Goal: Task Accomplishment & Management: Manage account settings

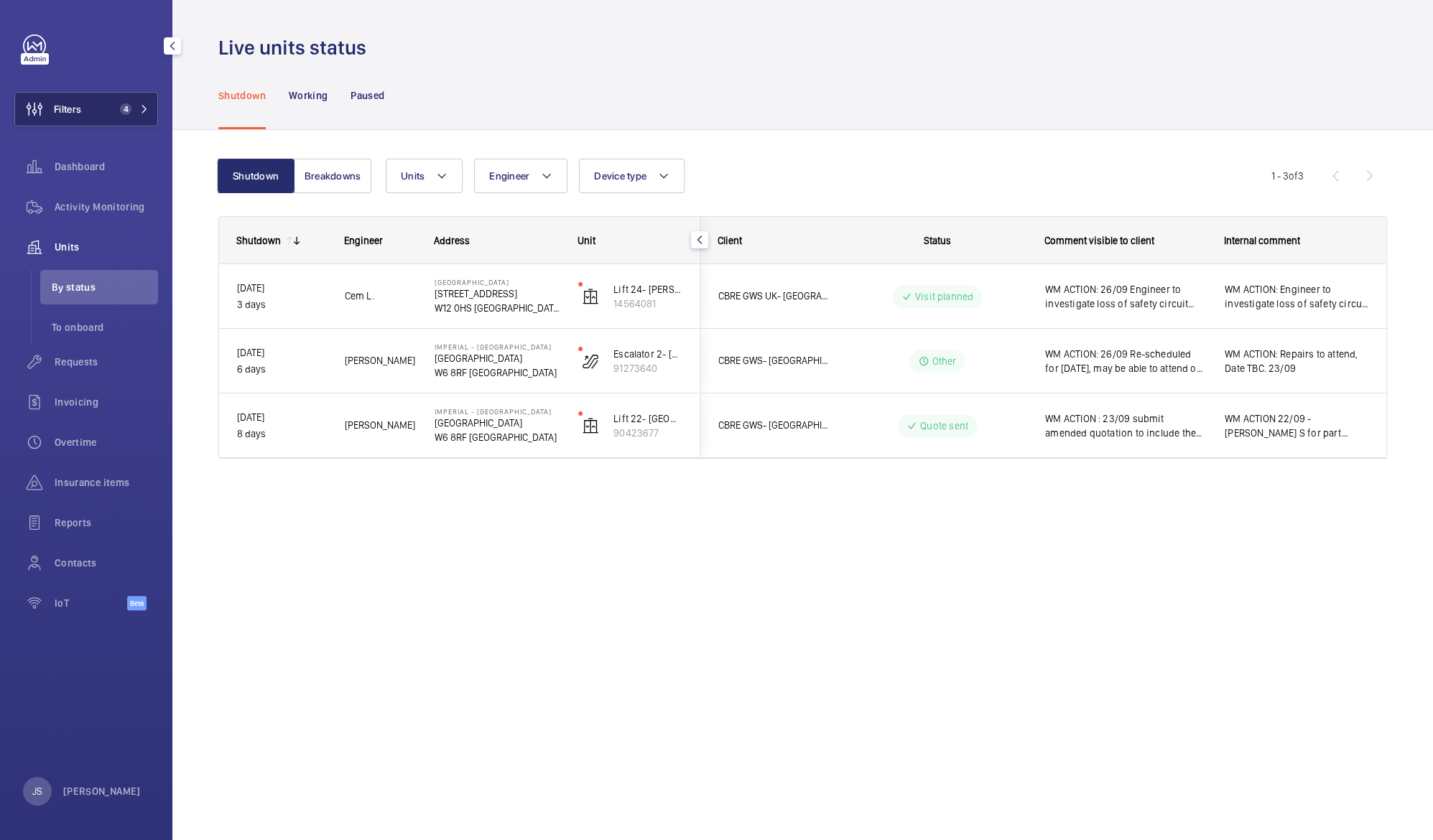
click at [88, 118] on button "Filters 4" at bounding box center [86, 109] width 143 height 34
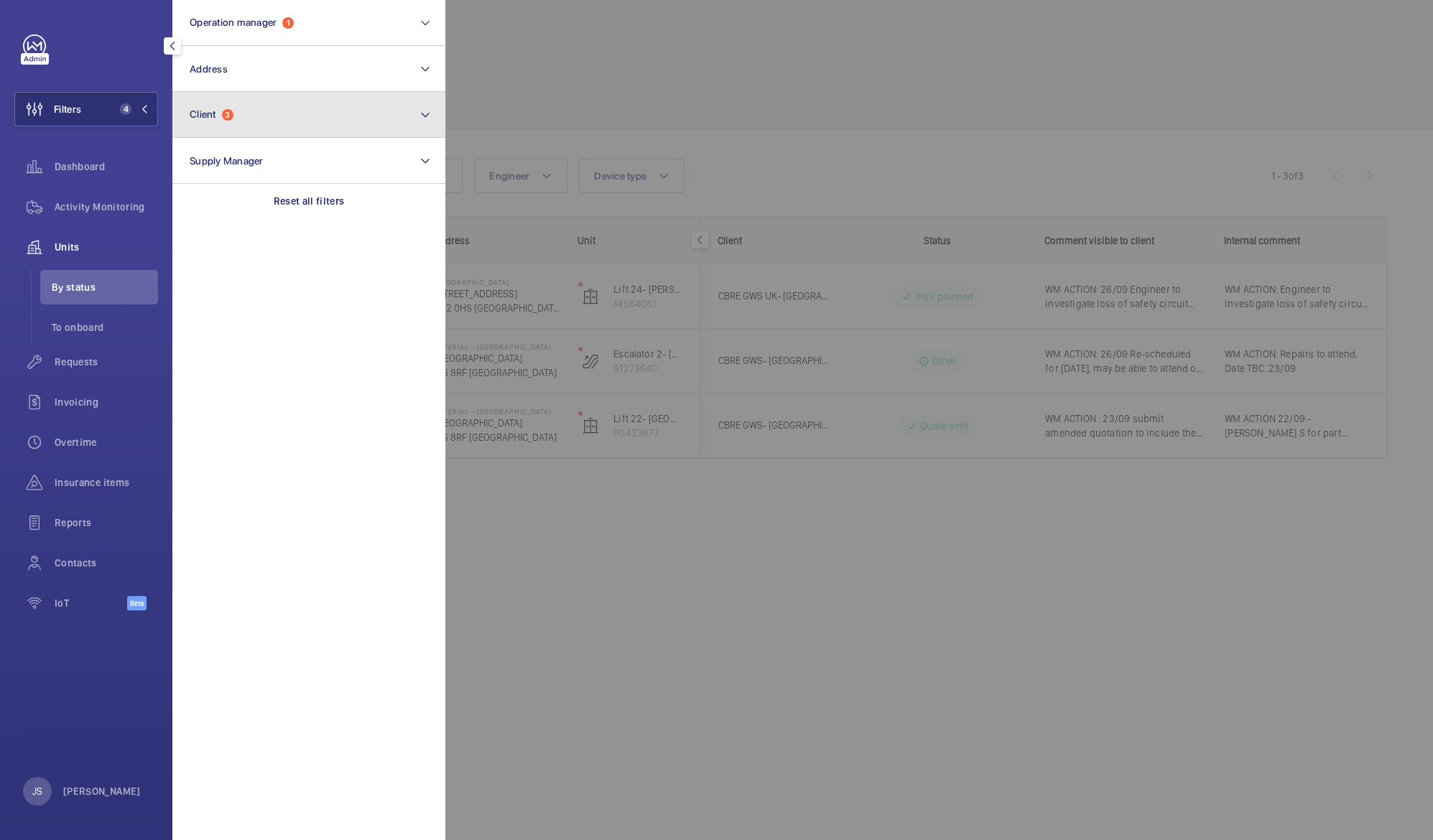
click at [212, 111] on span "Client" at bounding box center [203, 114] width 27 height 11
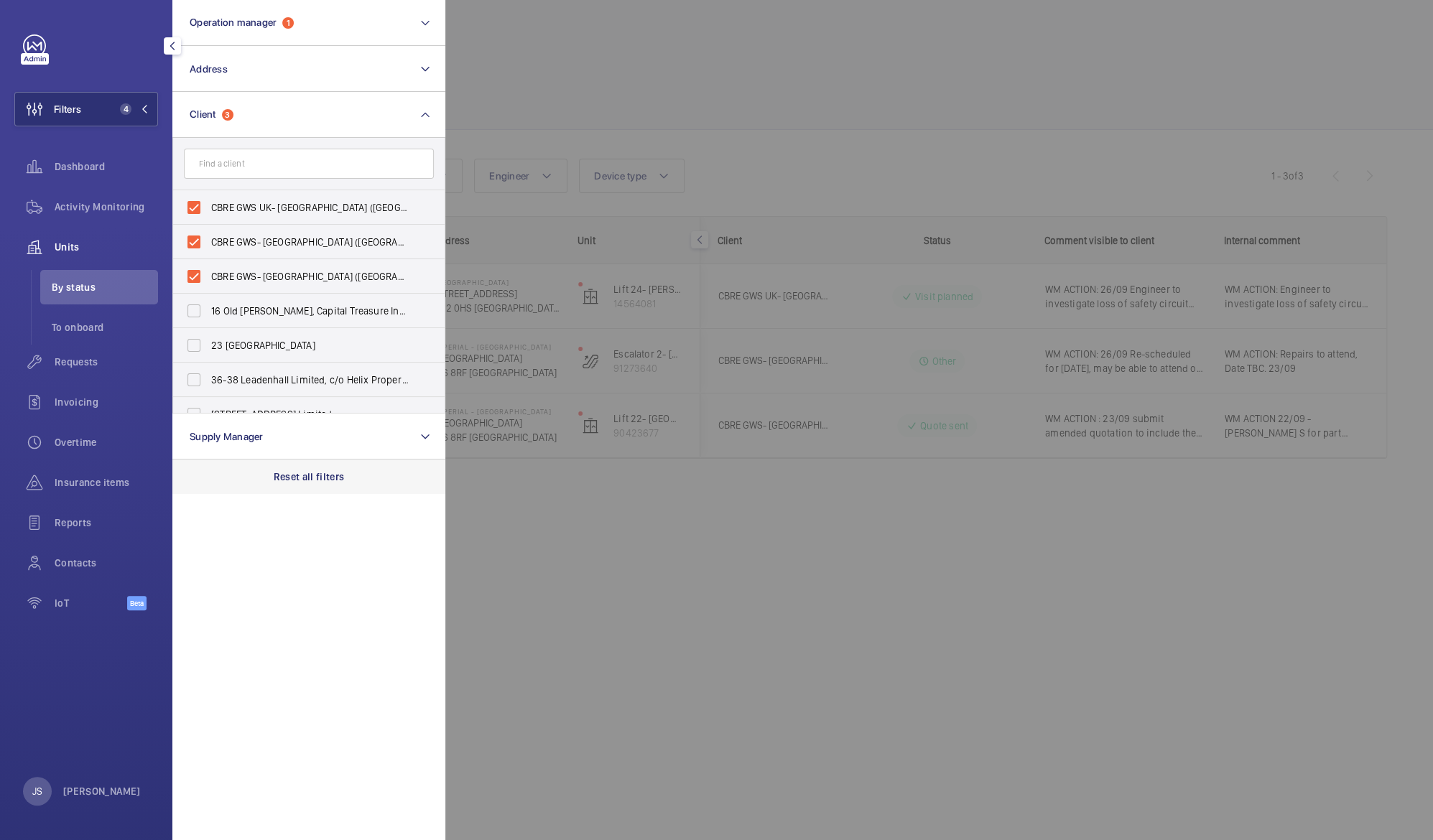
click at [302, 474] on p "Reset all filters" at bounding box center [309, 476] width 71 height 14
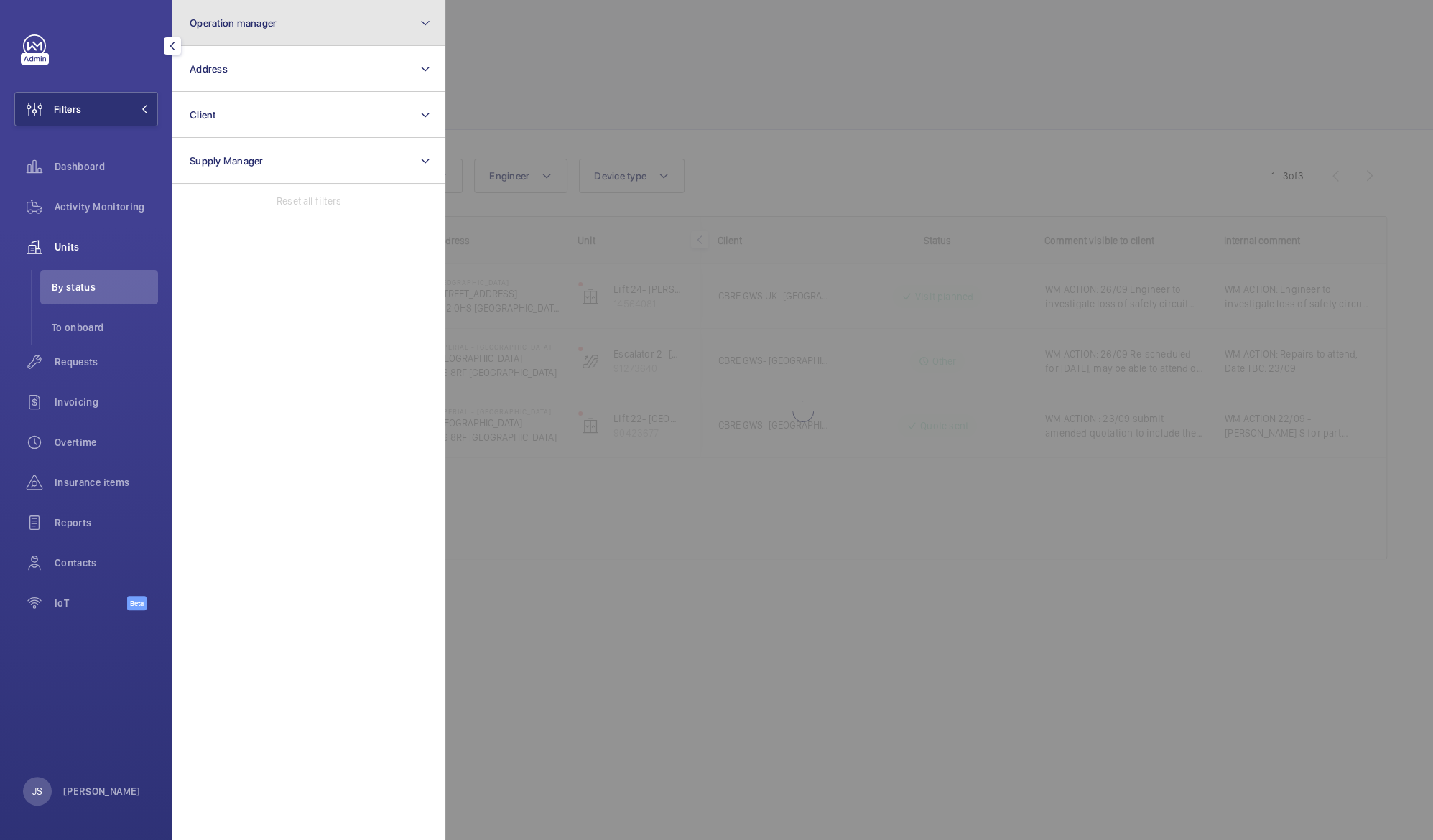
click at [201, 18] on span "Operation manager" at bounding box center [233, 23] width 87 height 11
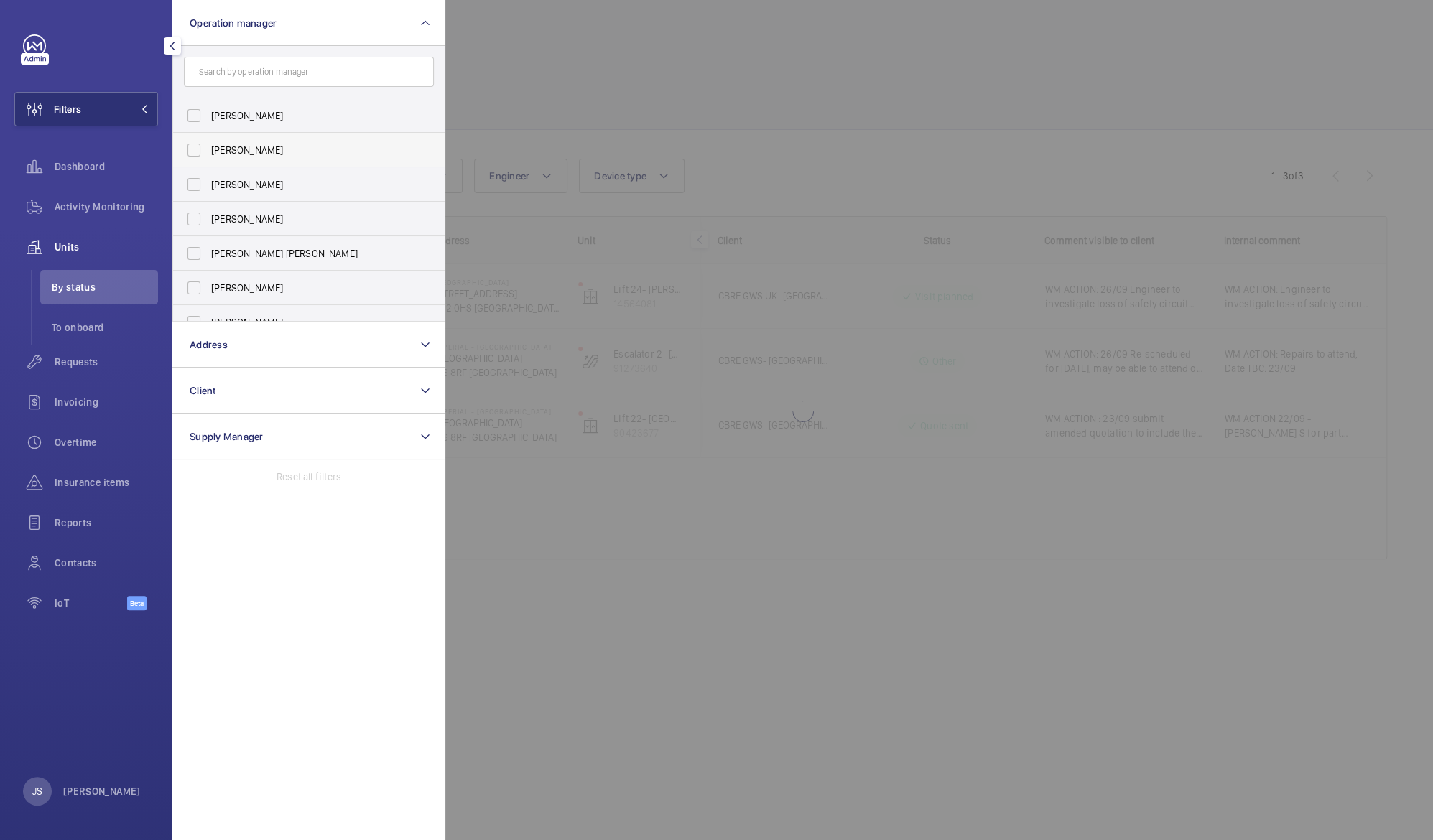
click at [237, 151] on span "[PERSON_NAME]" at bounding box center [310, 150] width 197 height 14
click at [208, 151] on input "[PERSON_NAME]" at bounding box center [194, 150] width 29 height 29
checkbox input "true"
click at [589, 62] on div at bounding box center [1162, 420] width 1433 height 840
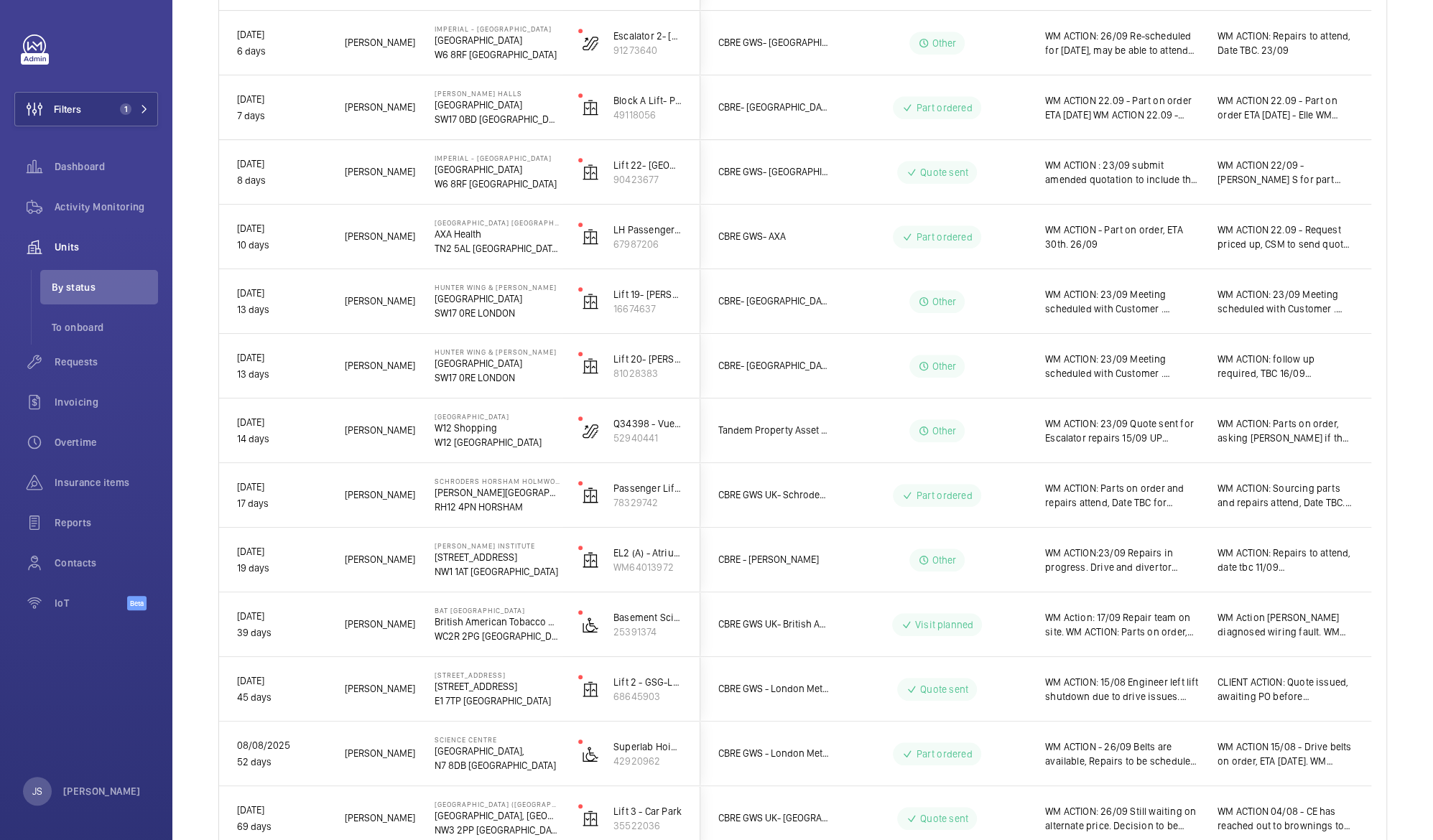
scroll to position [786, 0]
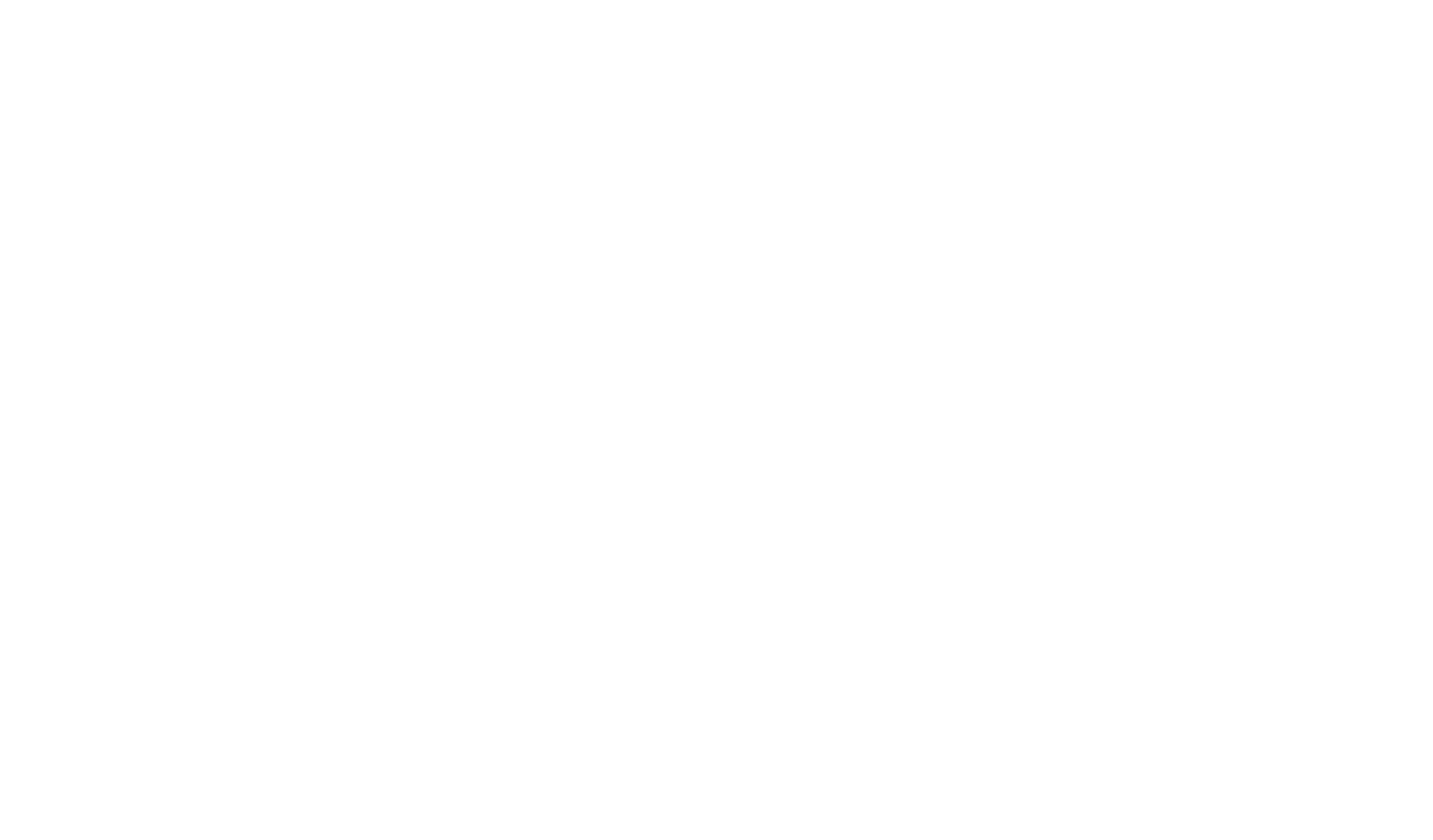
click at [288, 0] on html at bounding box center [716, 0] width 1433 height 0
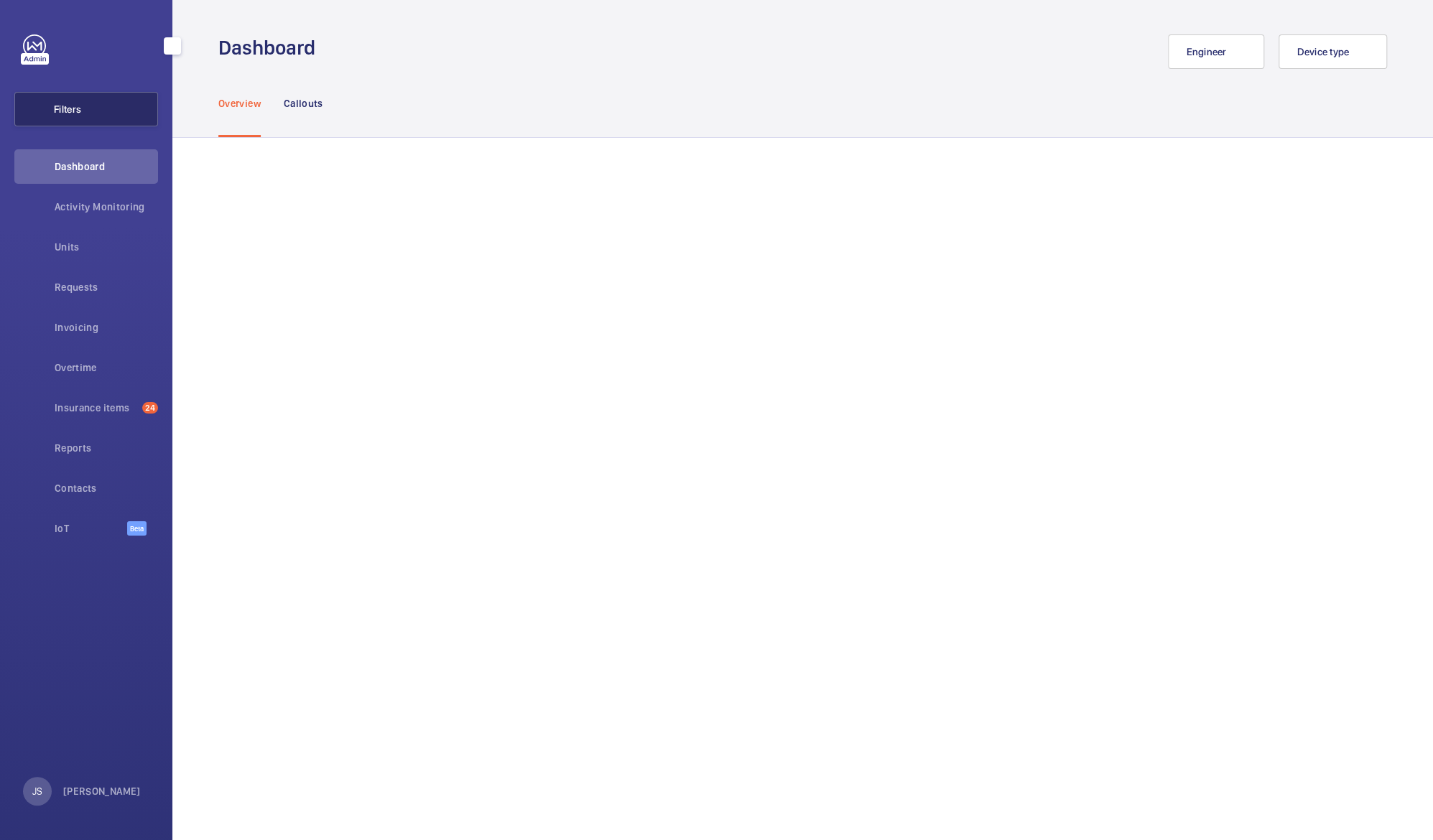
click at [71, 113] on span "Filters" at bounding box center [67, 109] width 27 height 14
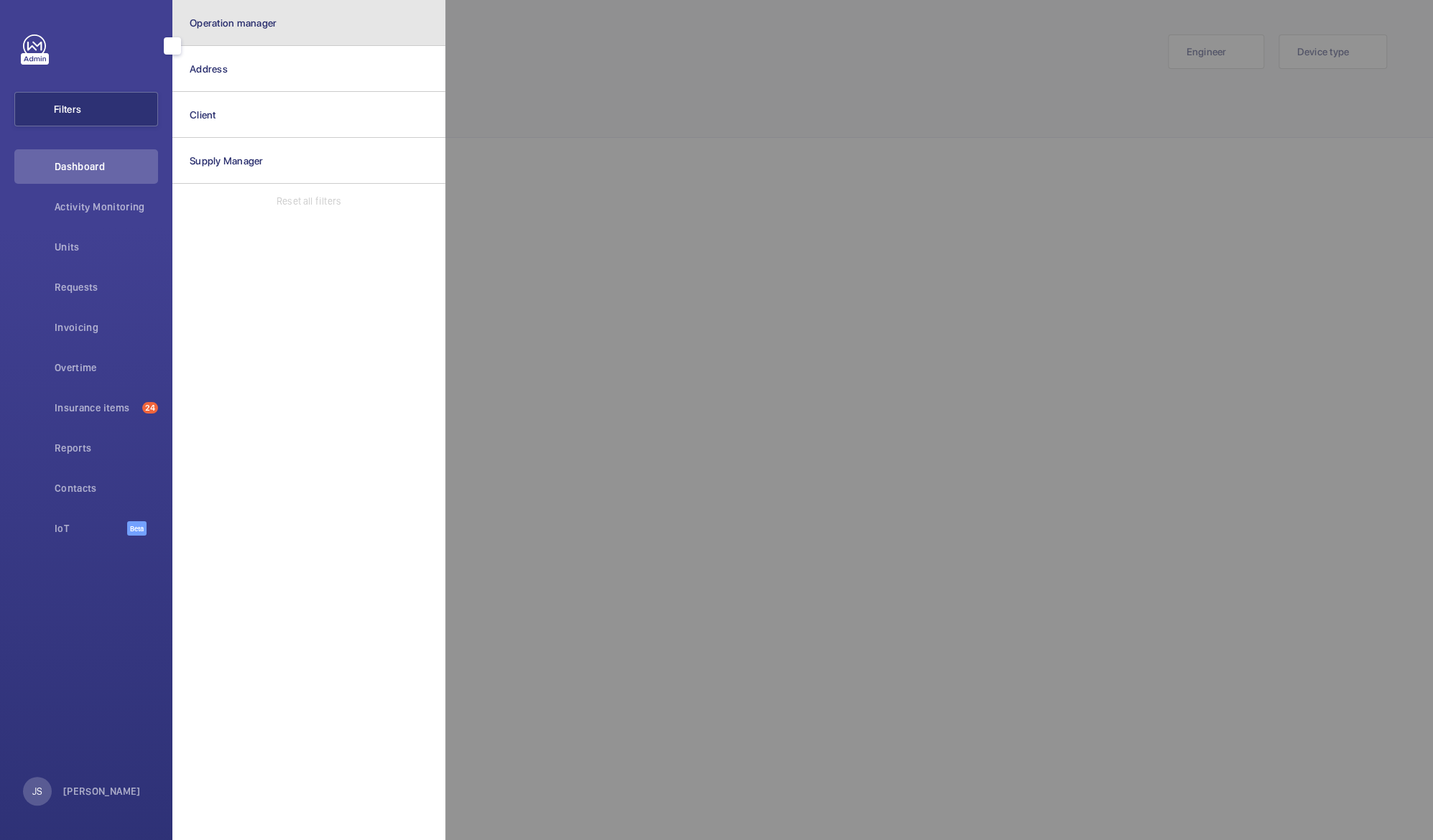
click at [228, 21] on span "Operation manager" at bounding box center [233, 23] width 87 height 11
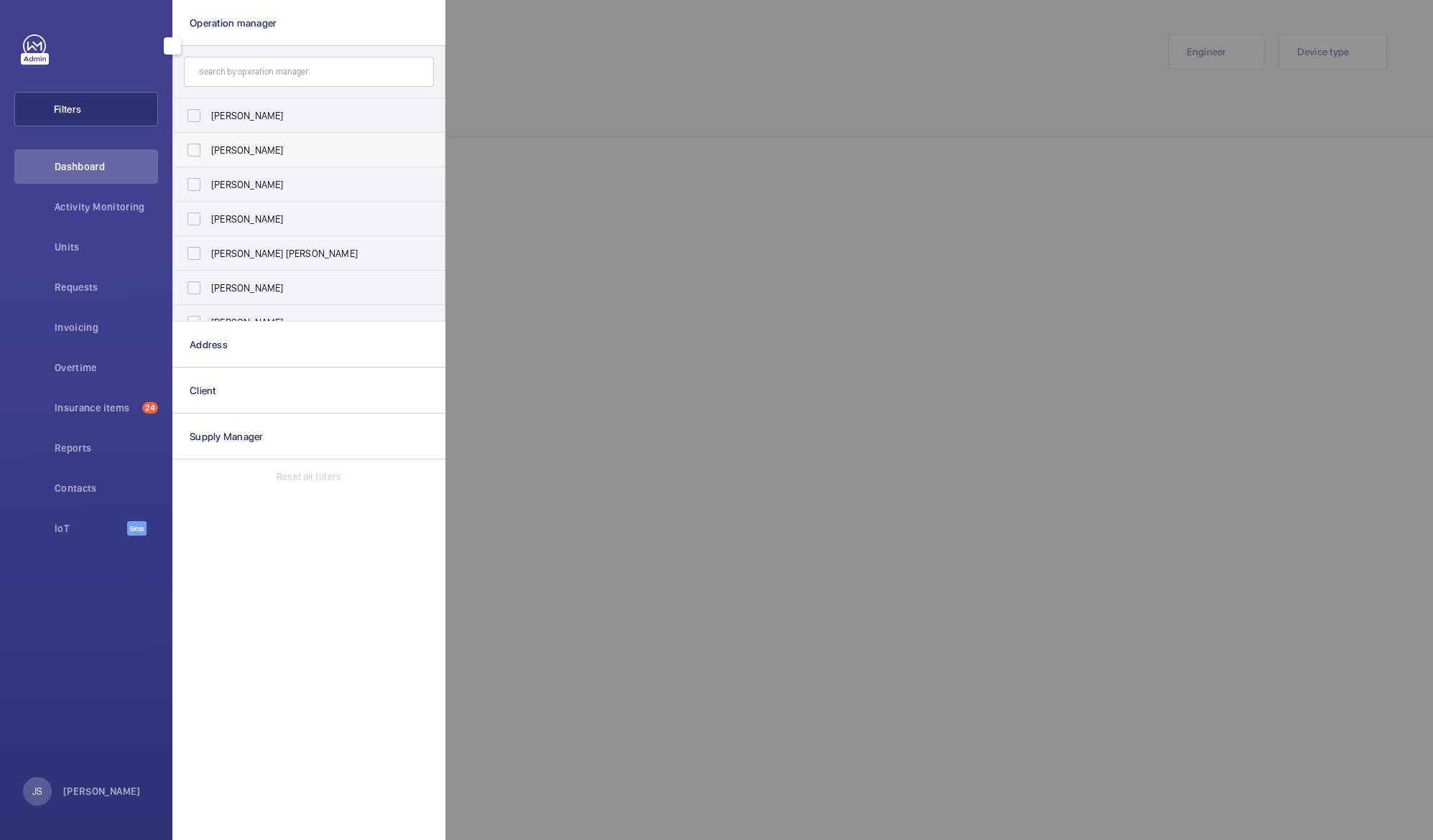
click at [232, 150] on span "[PERSON_NAME]" at bounding box center [310, 150] width 197 height 14
click at [208, 150] on input "[PERSON_NAME]" at bounding box center [194, 150] width 29 height 29
checkbox input "true"
click at [672, 454] on div at bounding box center [1162, 420] width 1433 height 840
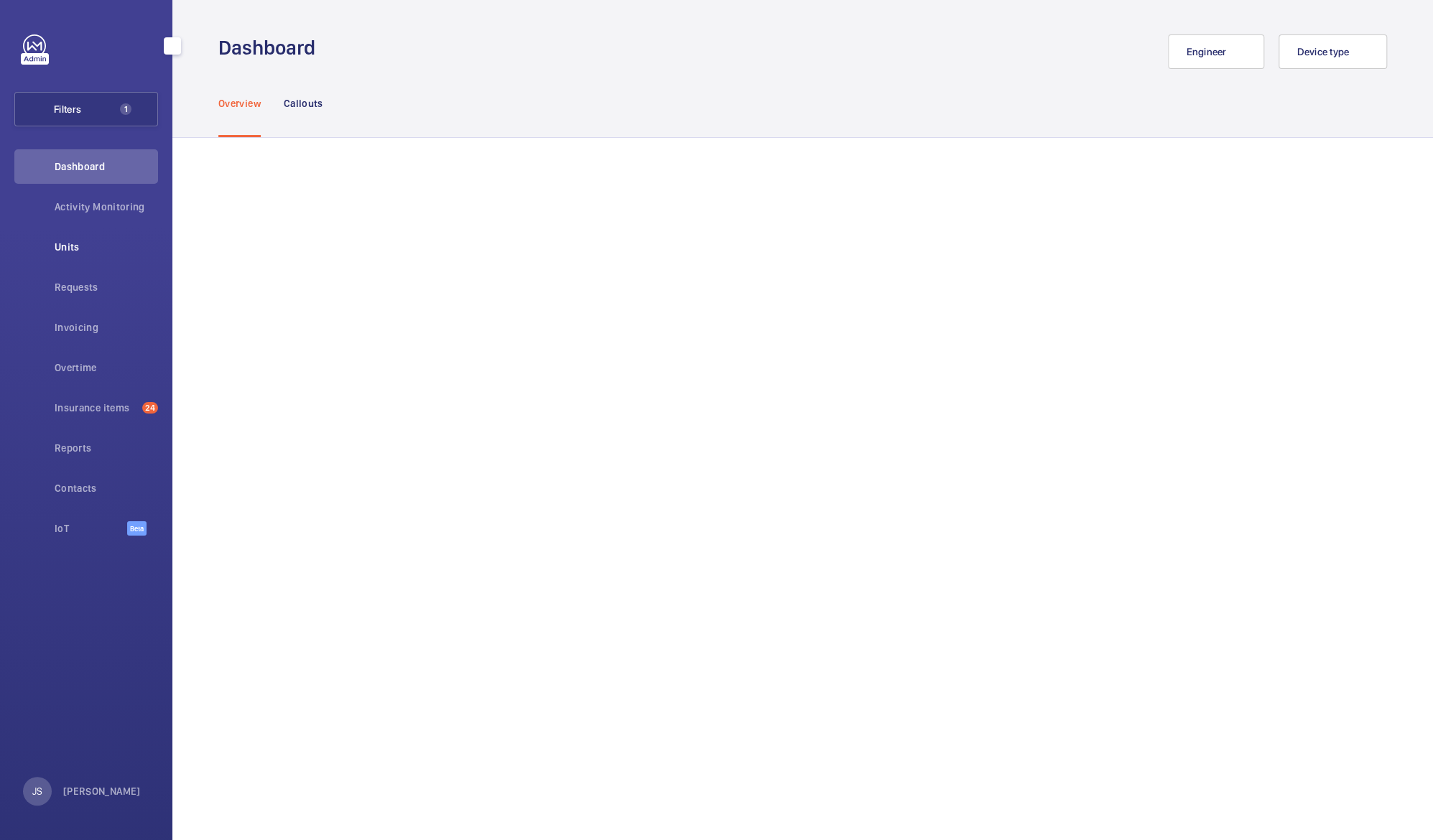
click at [74, 244] on span "Units" at bounding box center [106, 247] width 103 height 14
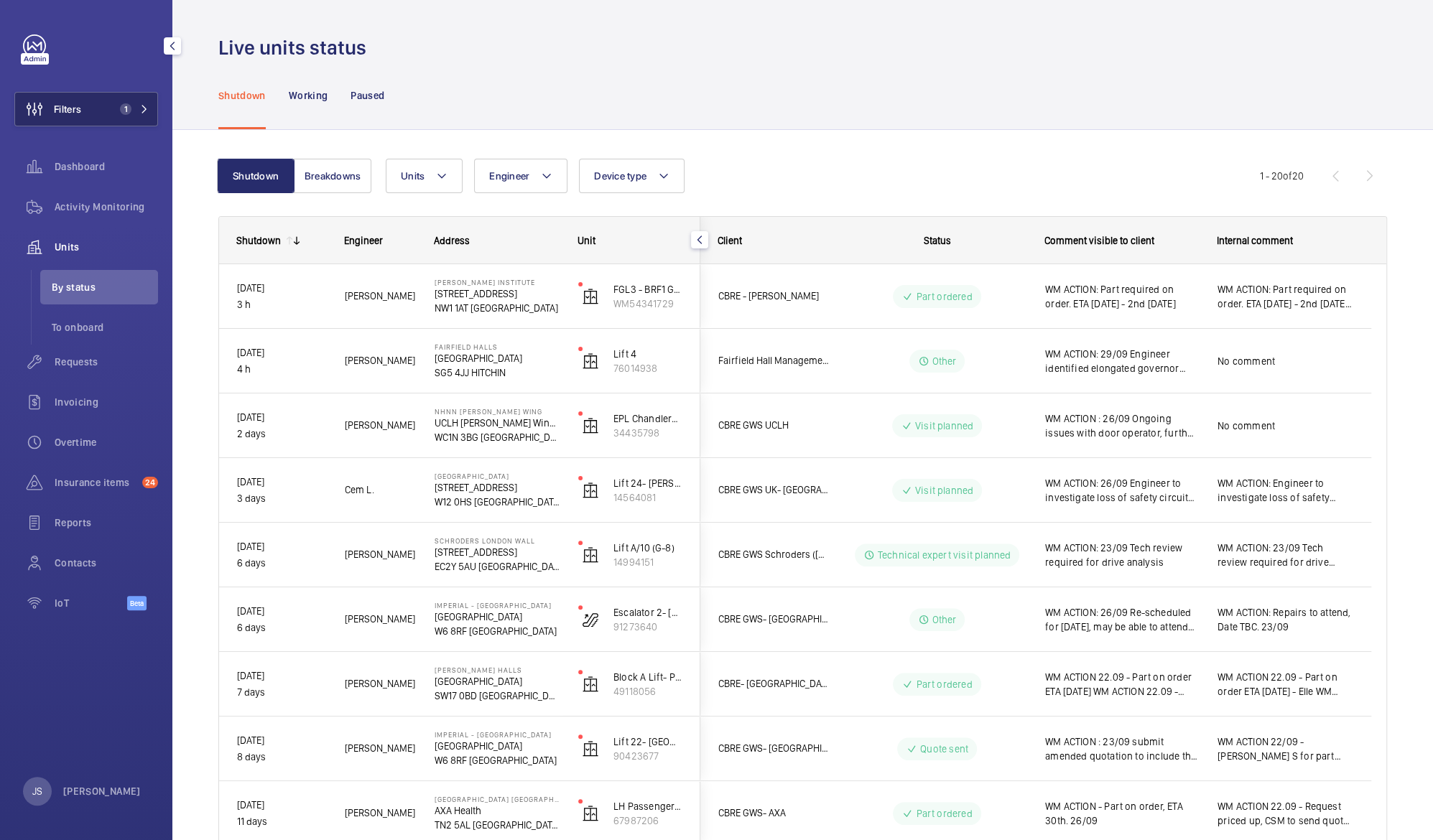
click at [64, 109] on span "Filters" at bounding box center [67, 109] width 27 height 14
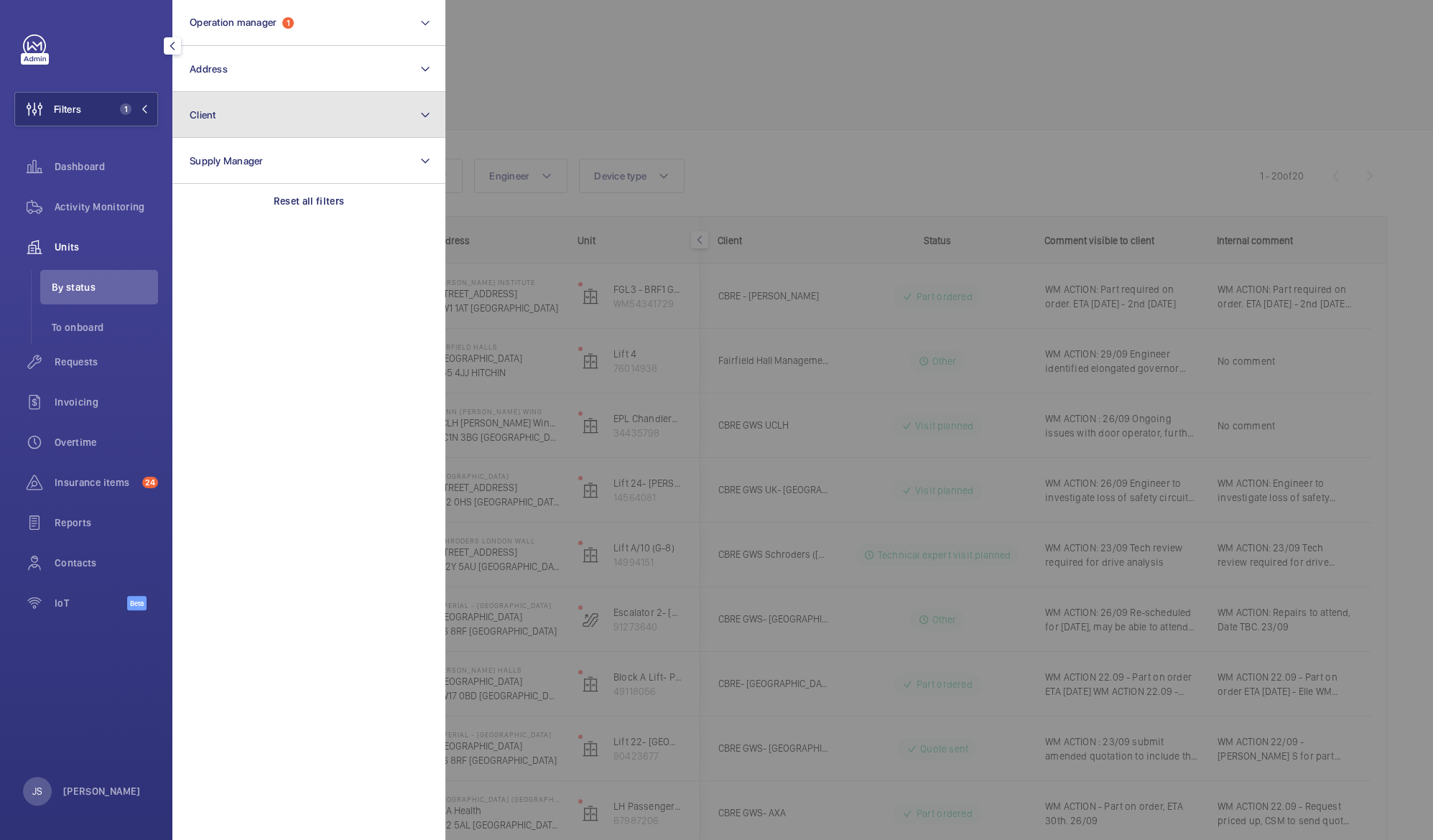
click at [216, 127] on button "Client" at bounding box center [308, 114] width 273 height 46
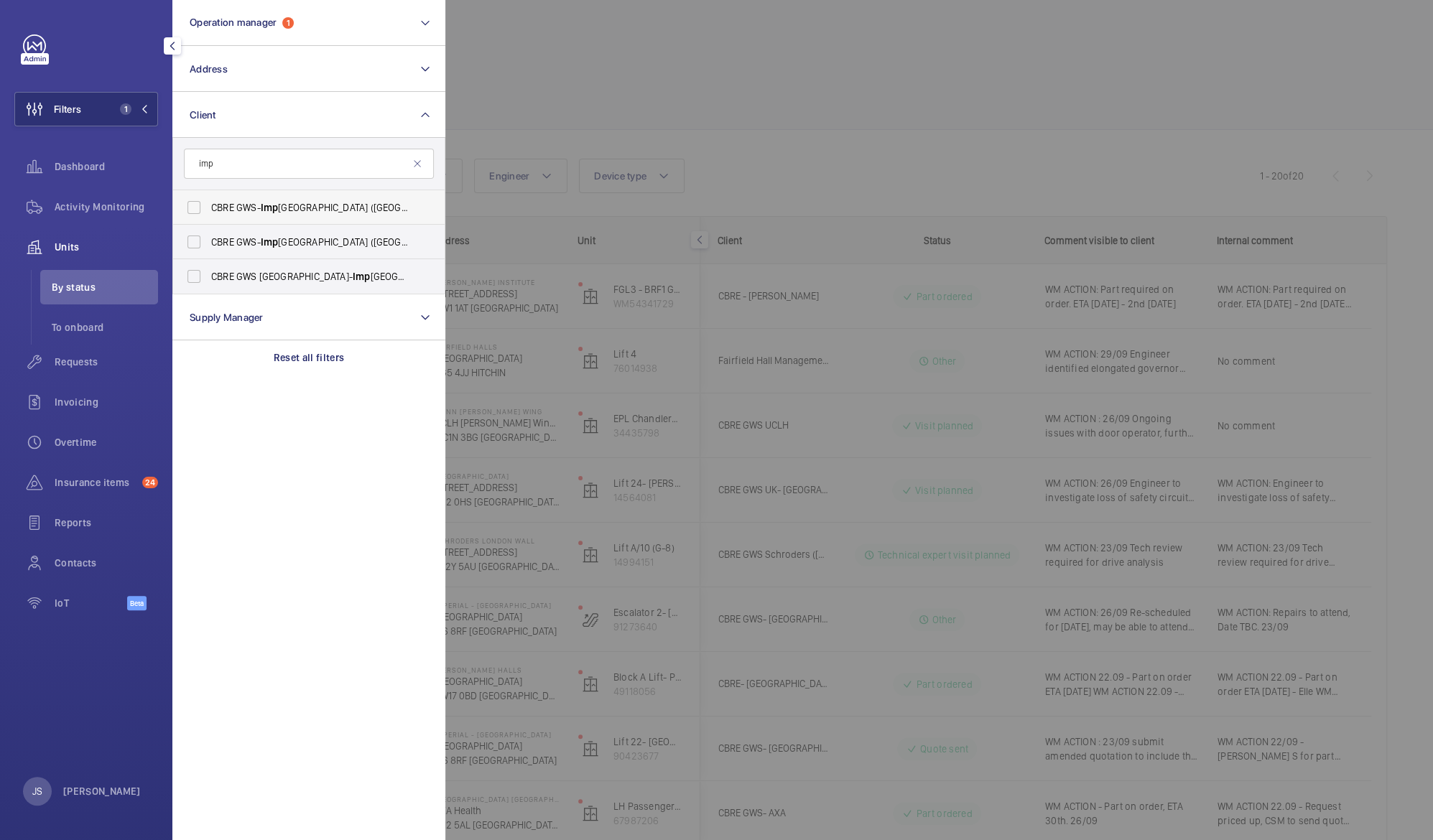
type input "imp"
click at [238, 206] on span "CBRE GWS- Imp erial Hospital (Charing Cross)" at bounding box center [310, 207] width 197 height 14
click at [208, 206] on input "CBRE GWS- Imp erial Hospital (Charing Cross)" at bounding box center [194, 207] width 29 height 29
checkbox input "true"
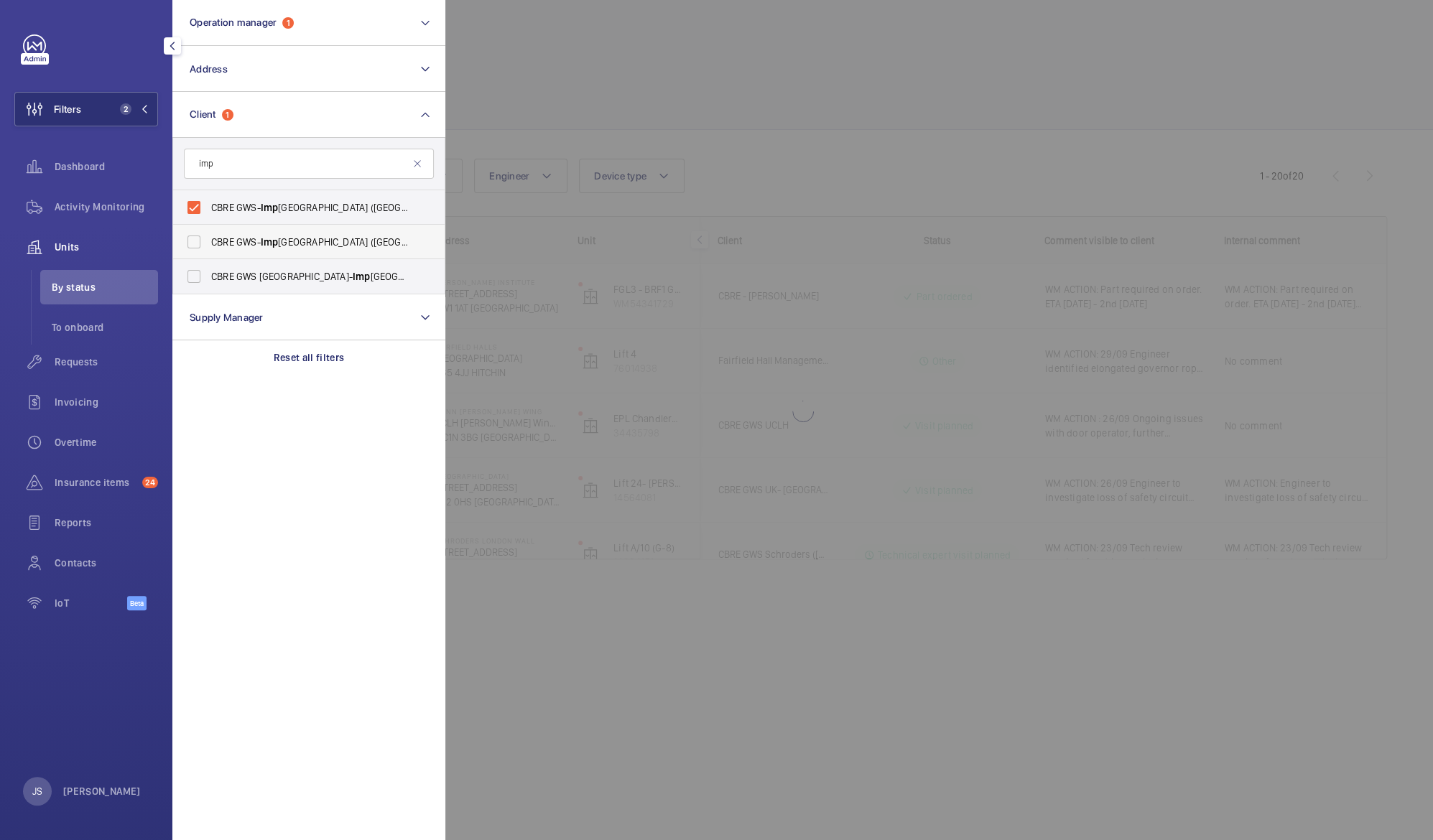
click at [243, 255] on label "CBRE GWS- Imp erial Hospital (St Mary)" at bounding box center [298, 242] width 250 height 34
click at [208, 255] on input "CBRE GWS- Imp erial Hospital (St Mary)" at bounding box center [194, 242] width 29 height 29
checkbox input "true"
click at [243, 276] on span "CBRE GWS UK- Imp erial Hospital (Hammersmith)" at bounding box center [310, 275] width 197 height 14
click at [208, 276] on input "CBRE GWS UK- Imp erial Hospital (Hammersmith)" at bounding box center [194, 276] width 29 height 29
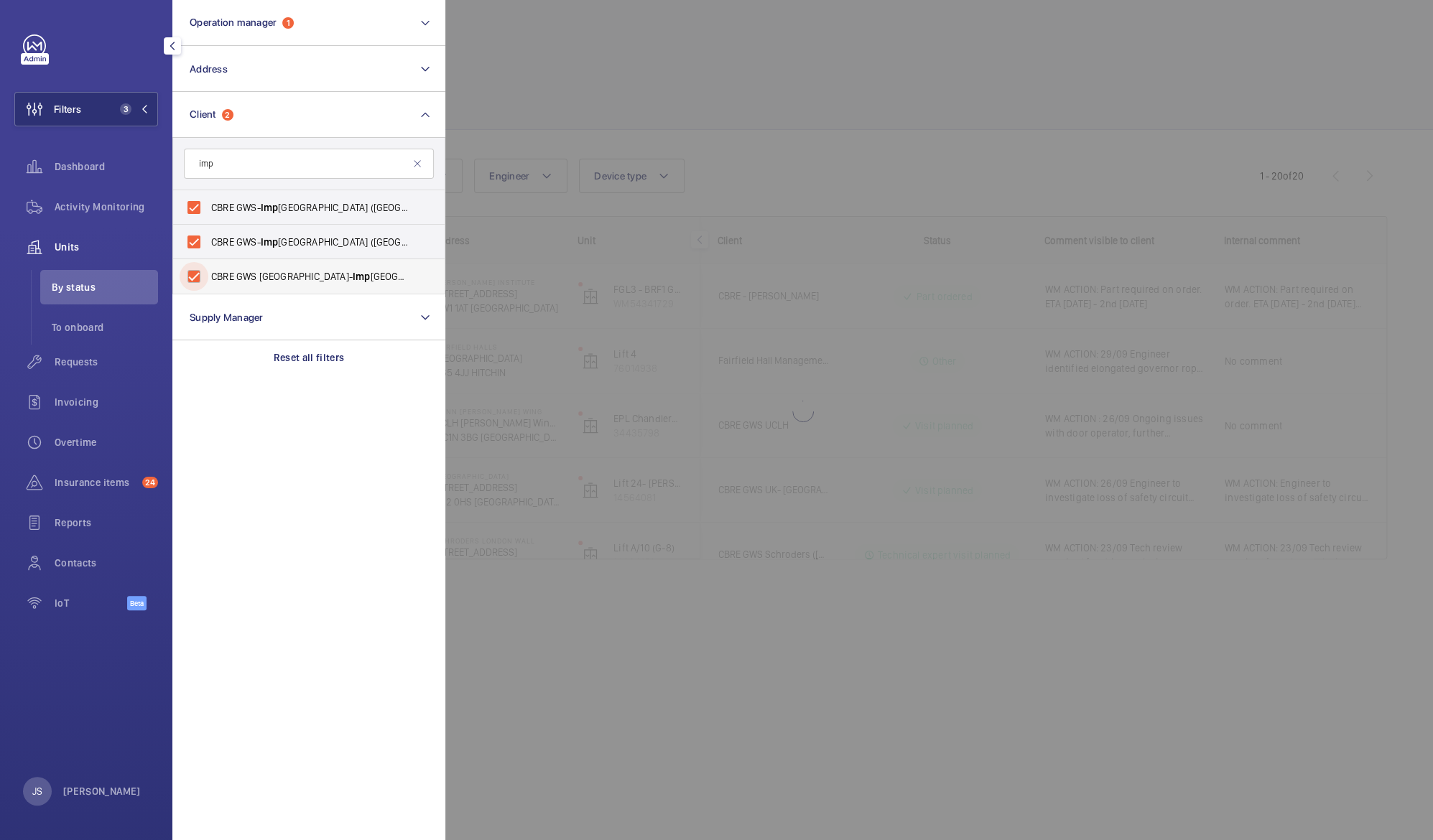
checkbox input "true"
click at [615, 90] on div at bounding box center [1162, 420] width 1433 height 840
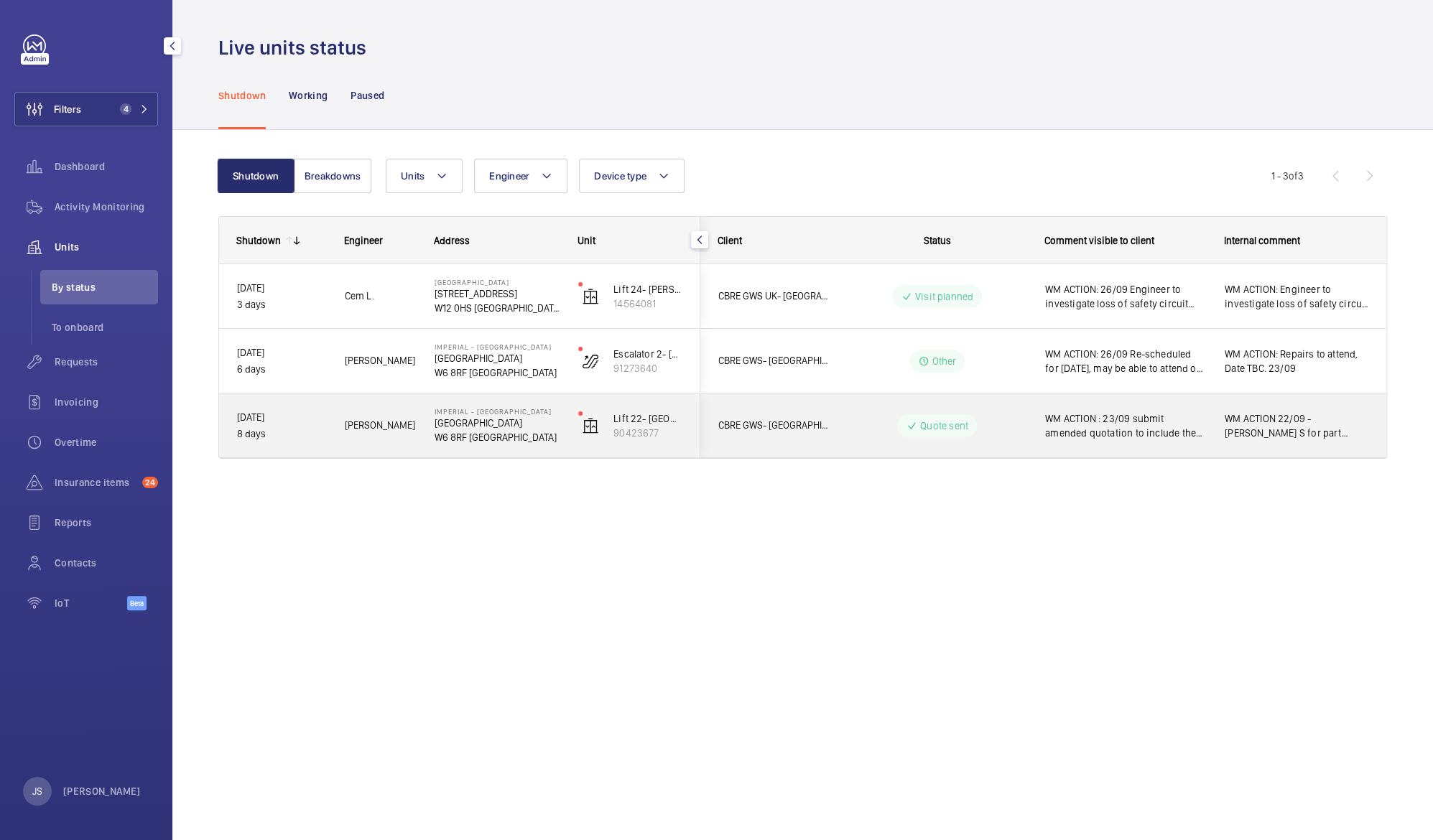
click at [1102, 425] on span "WM ACTION : 23/09 submit amended quotation to include the car door rollers and …" at bounding box center [1125, 425] width 161 height 29
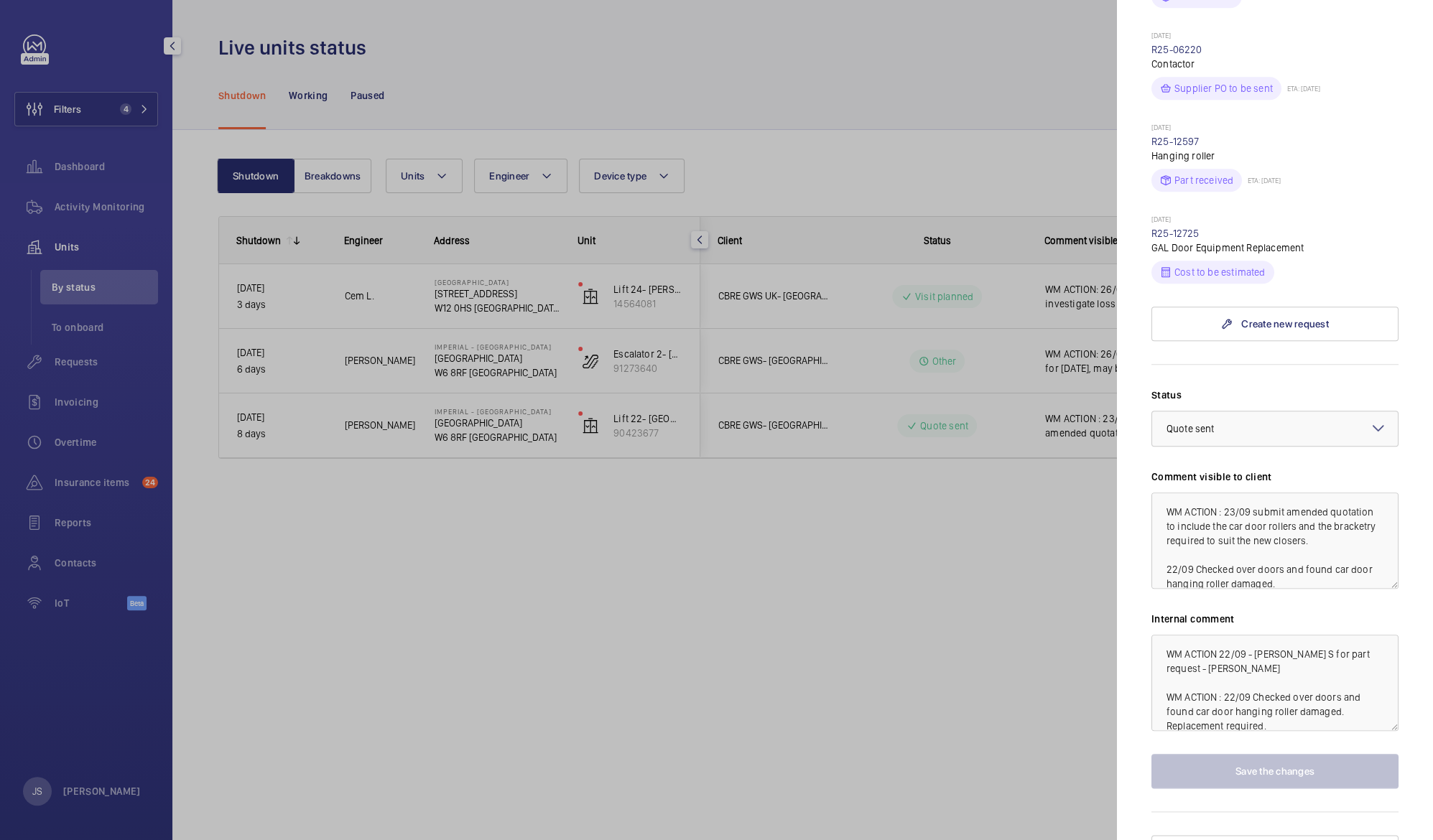
scroll to position [852, 0]
drag, startPoint x: 1223, startPoint y: 483, endPoint x: 1231, endPoint y: 483, distance: 8.0
click at [1231, 490] on textarea "WM ACTION : 23/09 submit amended quotation to include the car door rollers and …" at bounding box center [1275, 538] width 248 height 96
click at [1250, 490] on textarea "WM ACTION : 29/09 submit amended quotation to include the car door rollers and …" at bounding box center [1275, 538] width 248 height 96
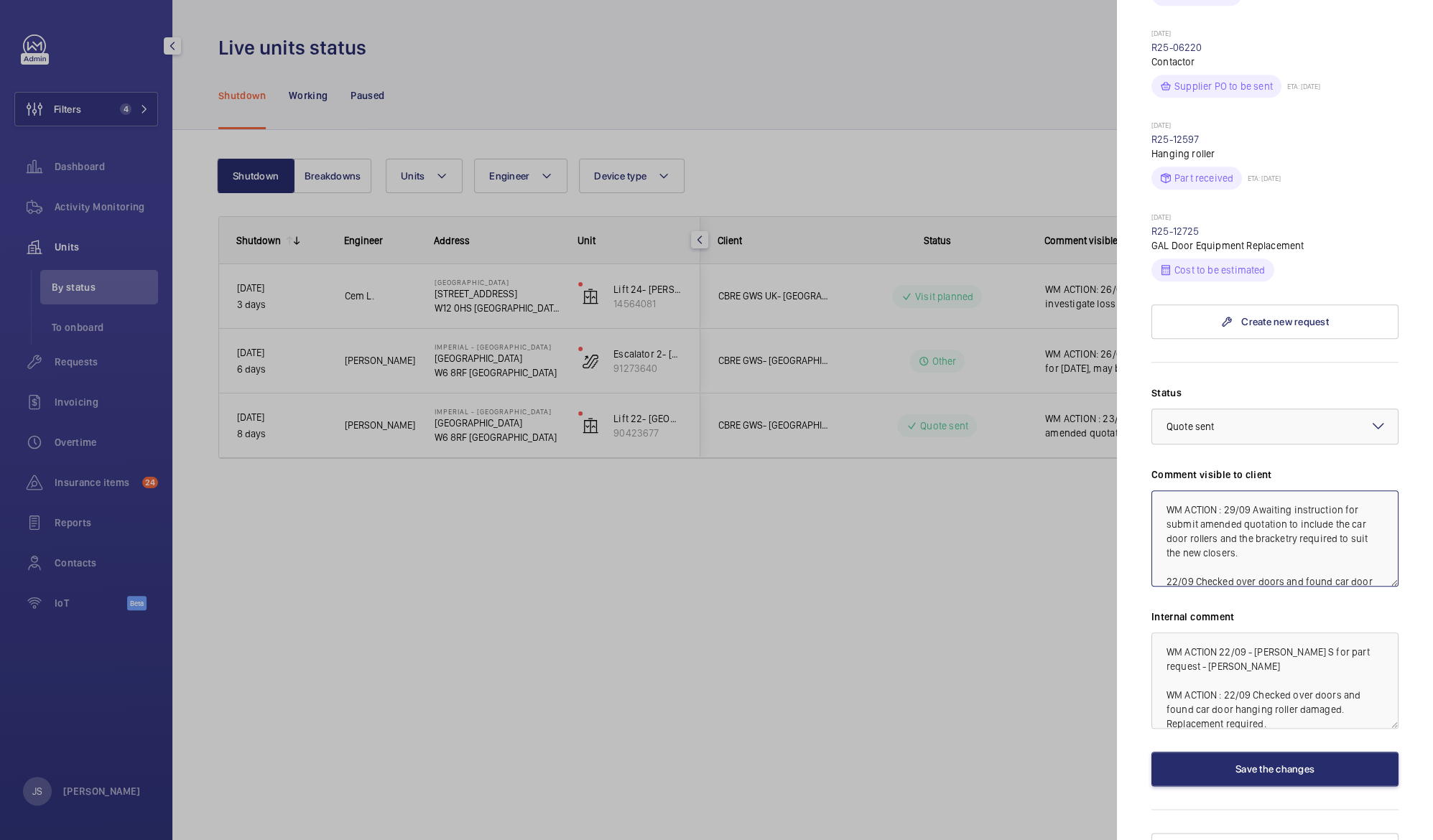
drag, startPoint x: 1167, startPoint y: 494, endPoint x: 1196, endPoint y: 500, distance: 29.6
click at [1196, 500] on textarea "WM ACTION : 29/09 Awaiting instruction for submit amended quotation to include …" at bounding box center [1275, 538] width 248 height 96
type textarea "WM ACTION : 29/09 Awaiting instruction for amended quotation to include the car…"
click at [1286, 752] on button "Save the changes" at bounding box center [1275, 768] width 248 height 34
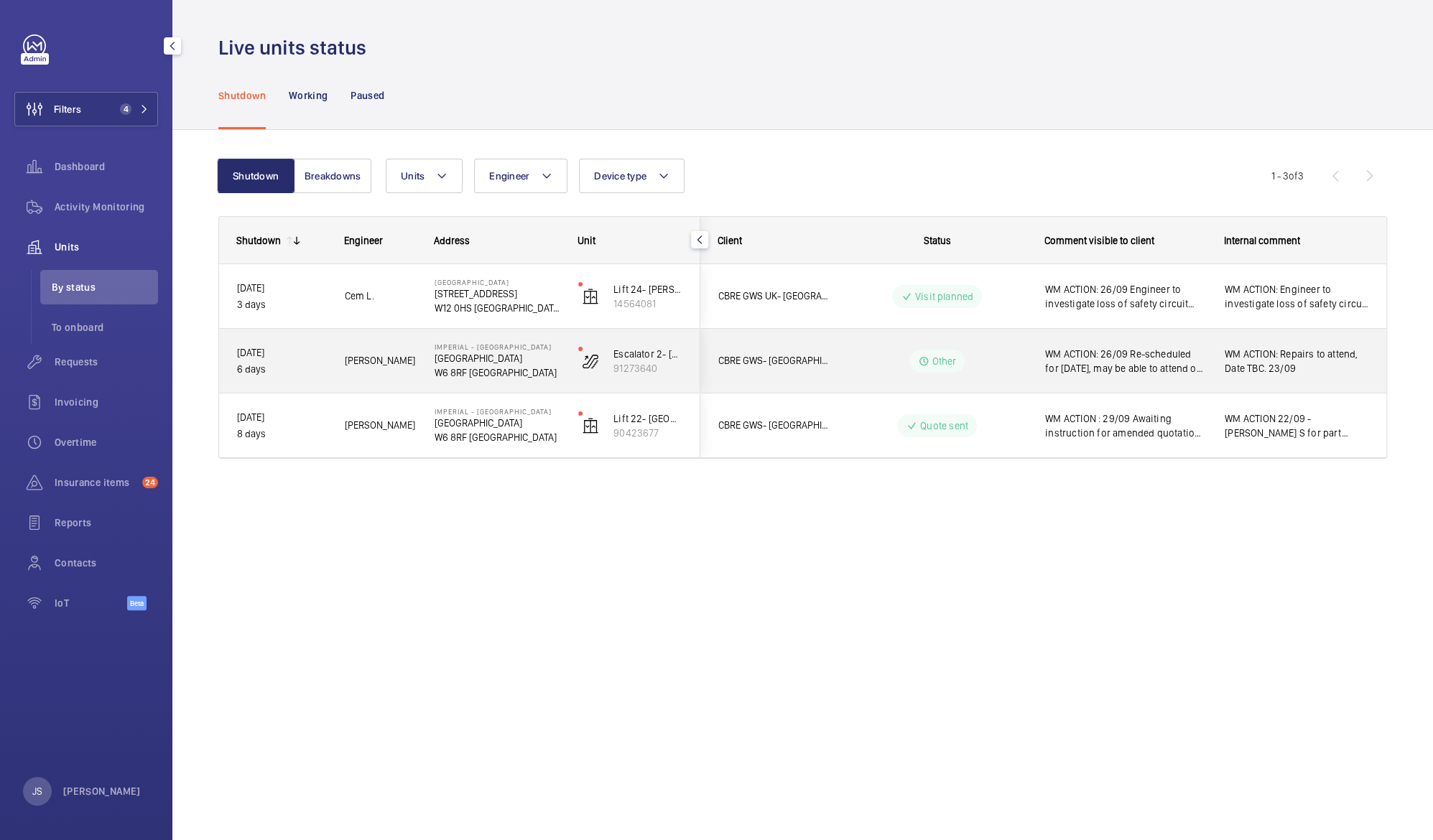
click at [1141, 351] on span "WM ACTION: 26/09 Re-scheduled for [DATE], may be able to attend on 27th but una…" at bounding box center [1125, 361] width 161 height 29
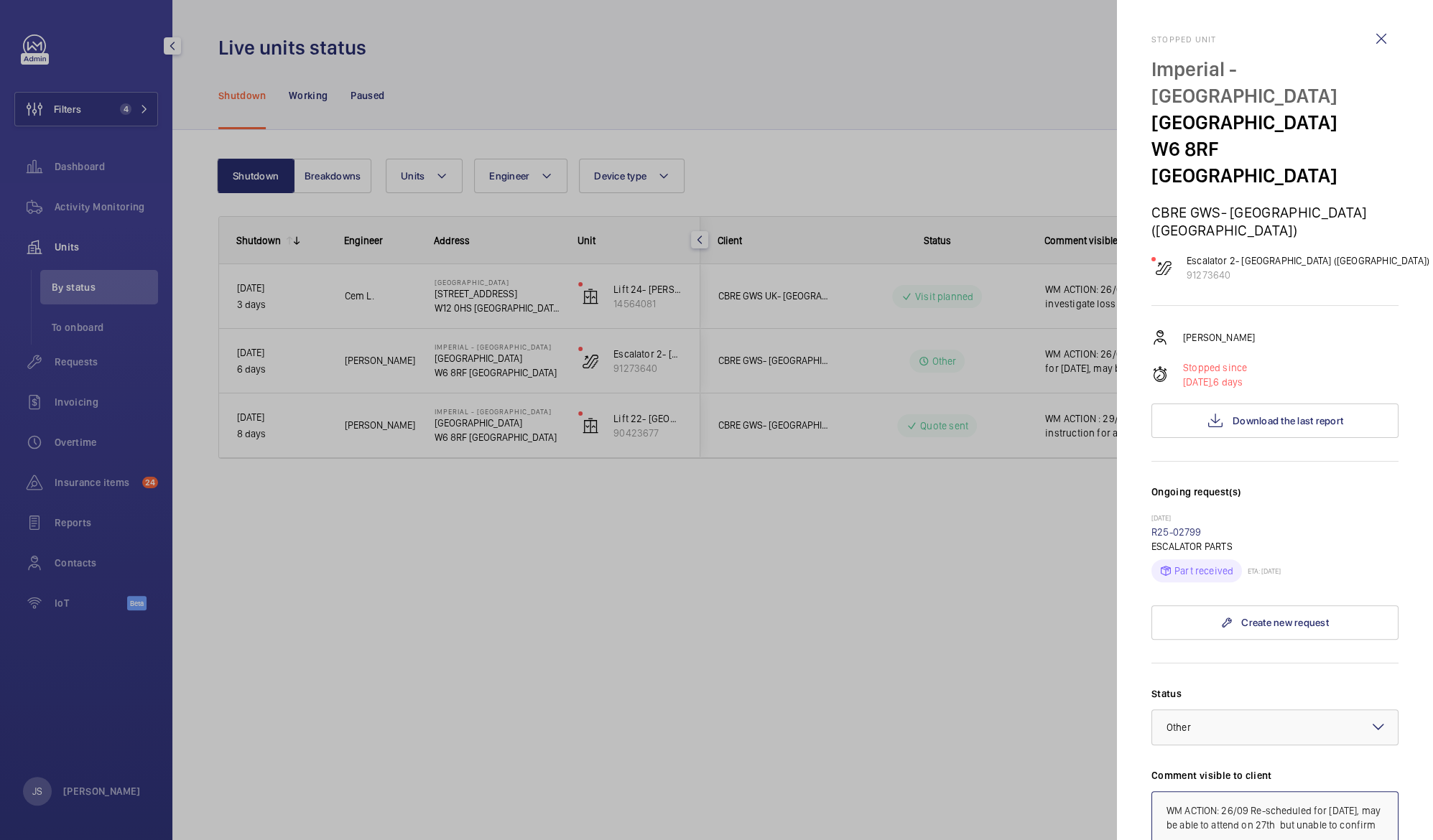
click at [1228, 792] on textarea "WM ACTION: 26/09 Re-scheduled for [DATE], may be able to attend on 27th but una…" at bounding box center [1275, 839] width 248 height 96
click at [1223, 792] on textarea "WM ACTION: 26/09 Re-scheduled for [DATE], may be able to attend on 27th but una…" at bounding box center [1275, 839] width 248 height 96
click at [1223, 792] on textarea "WM ACTION: 26/09 Re-scheduled for Monday 29th September, may be able to attend …" at bounding box center [1275, 839] width 248 height 96
type textarea "WM ACTION: 29/09 Attended site 26/09 Re-scheduled for Monday 29th September, ma…"
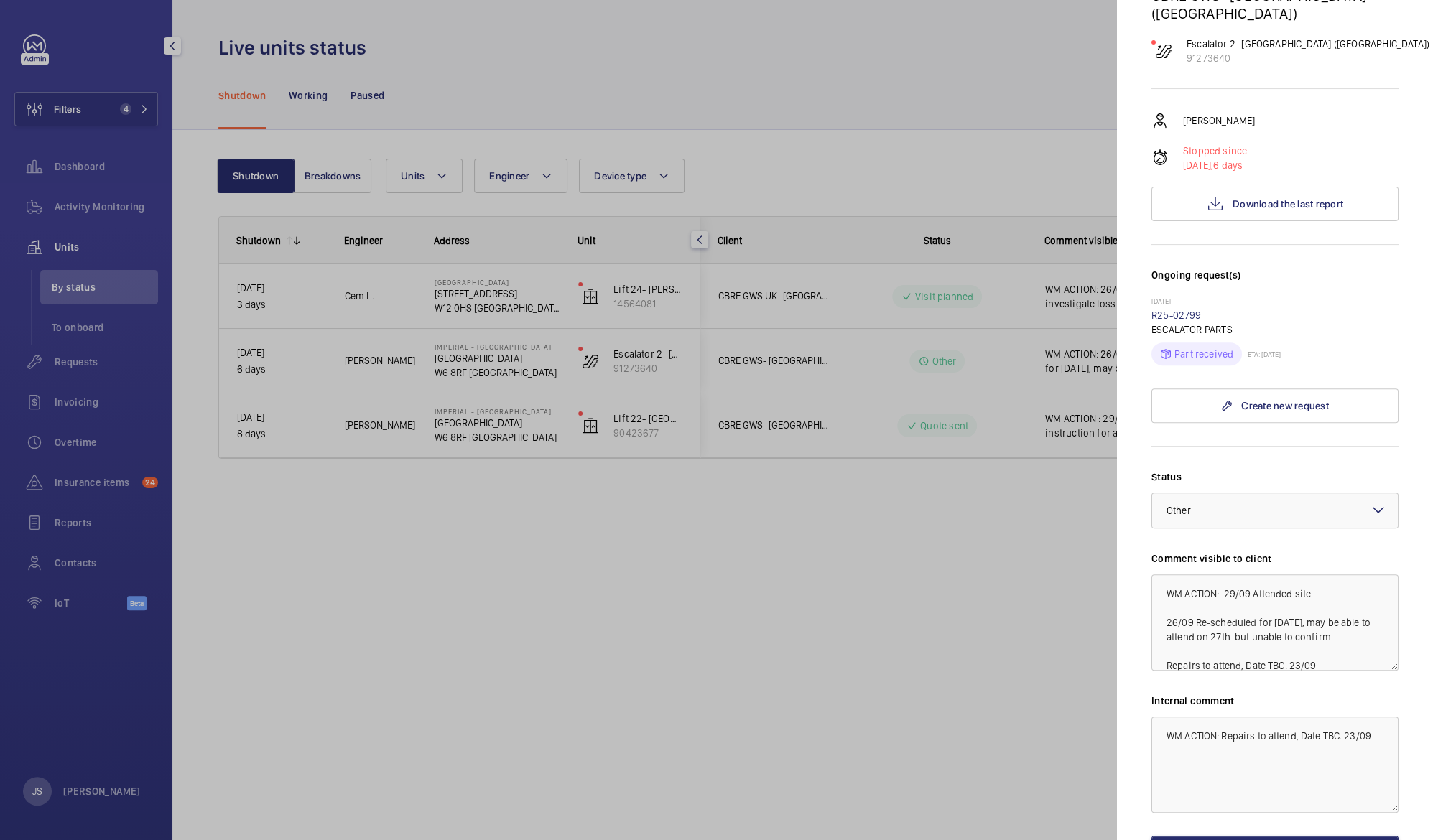
scroll to position [218, 0]
click at [1286, 835] on button "Save the changes" at bounding box center [1275, 852] width 248 height 34
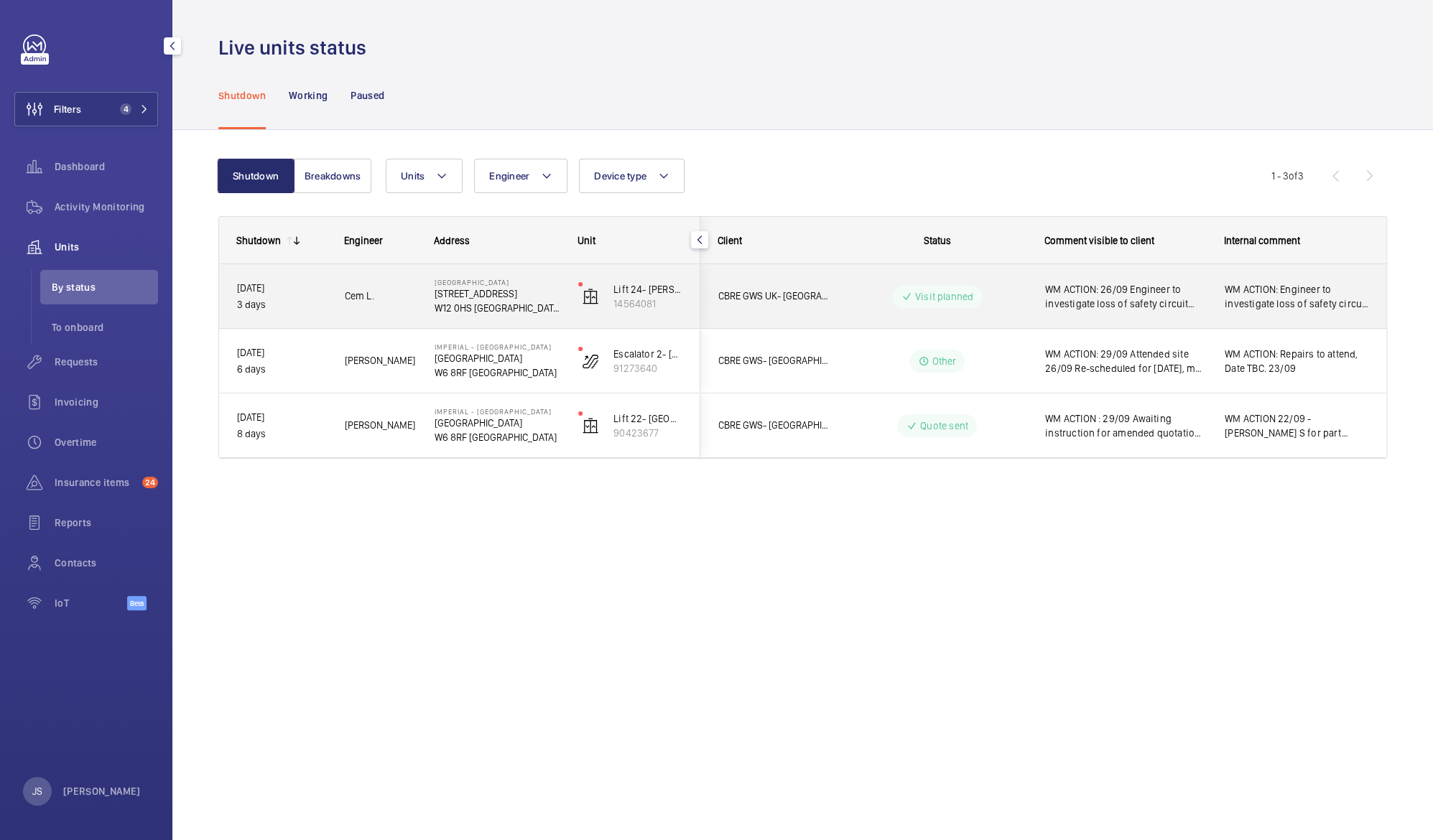
click at [1135, 302] on span "WM ACTION: 26/09 Engineer to investigate loss of safety circuit further [DATE] …" at bounding box center [1125, 296] width 161 height 29
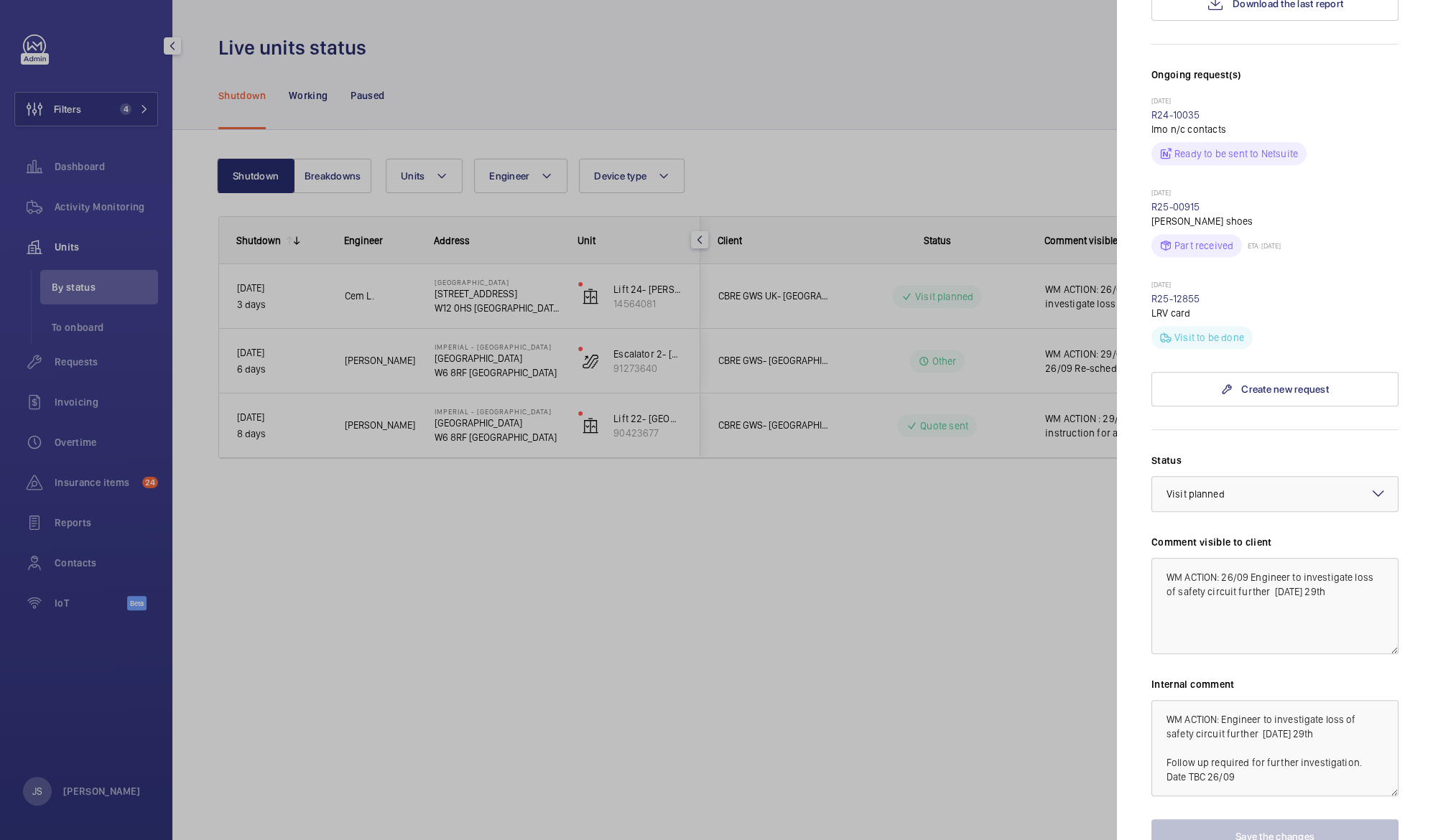
scroll to position [392, 0]
click at [977, 625] on div at bounding box center [716, 420] width 1433 height 840
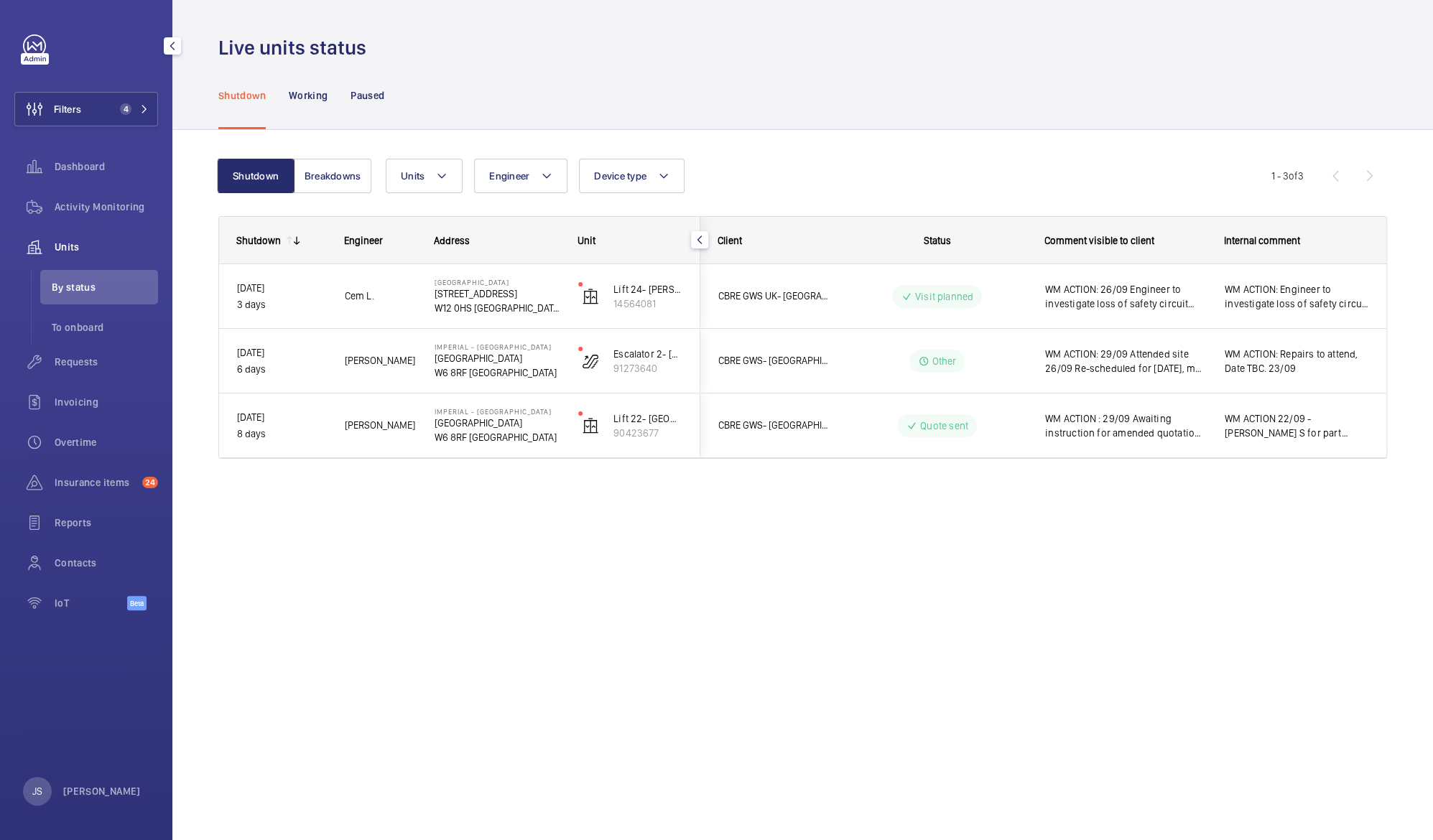
scroll to position [0, 0]
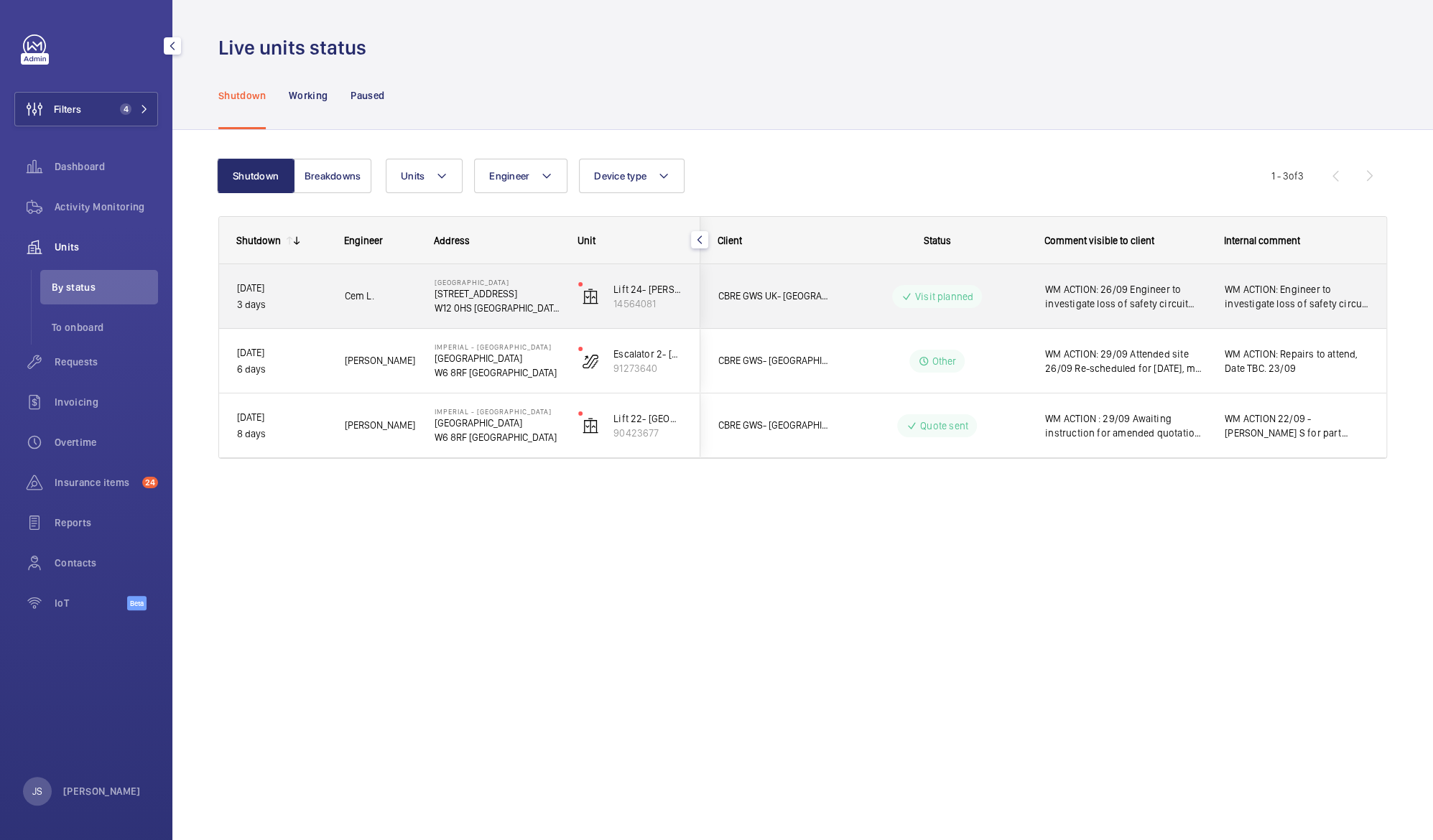
click at [1117, 284] on span "WM ACTION: 26/09 Engineer to investigate loss of safety circuit further [DATE] …" at bounding box center [1125, 296] width 161 height 29
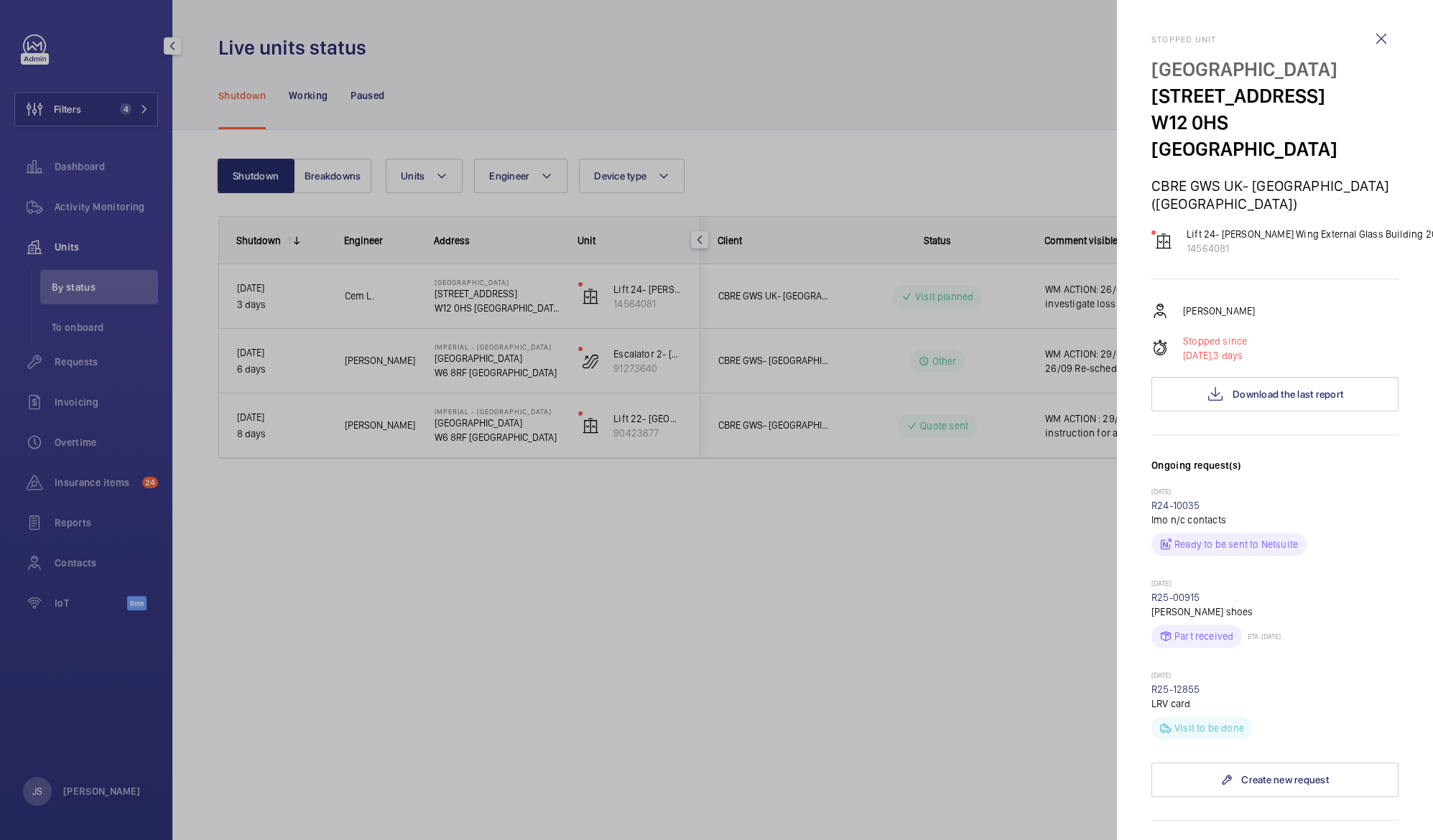
click at [1117, 284] on div at bounding box center [716, 420] width 1433 height 840
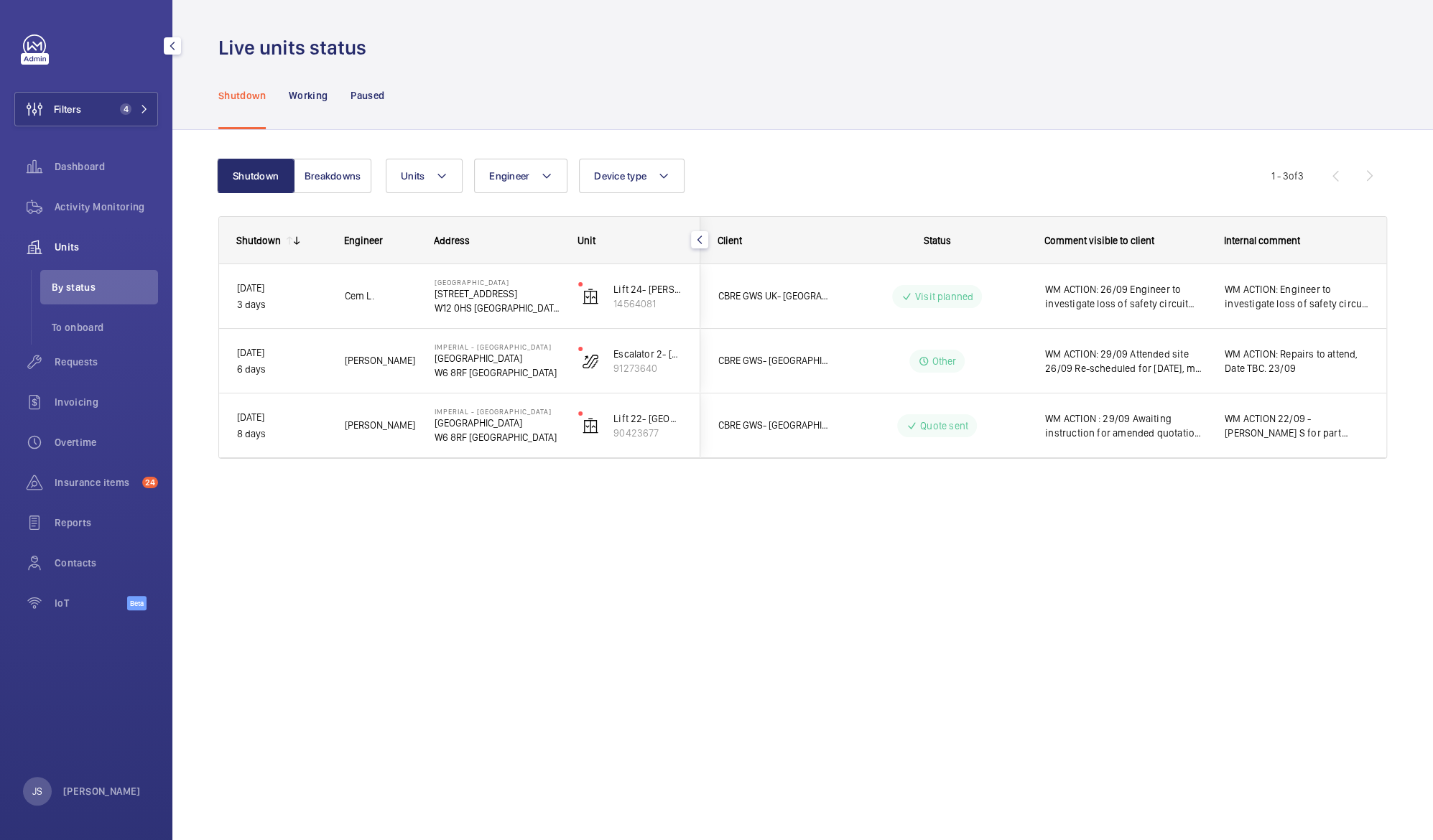
drag, startPoint x: 1117, startPoint y: 283, endPoint x: 1144, endPoint y: 306, distance: 35.5
click at [1144, 306] on span "WM ACTION: 26/09 Engineer to investigate loss of safety circuit further [DATE] …" at bounding box center [1125, 296] width 161 height 29
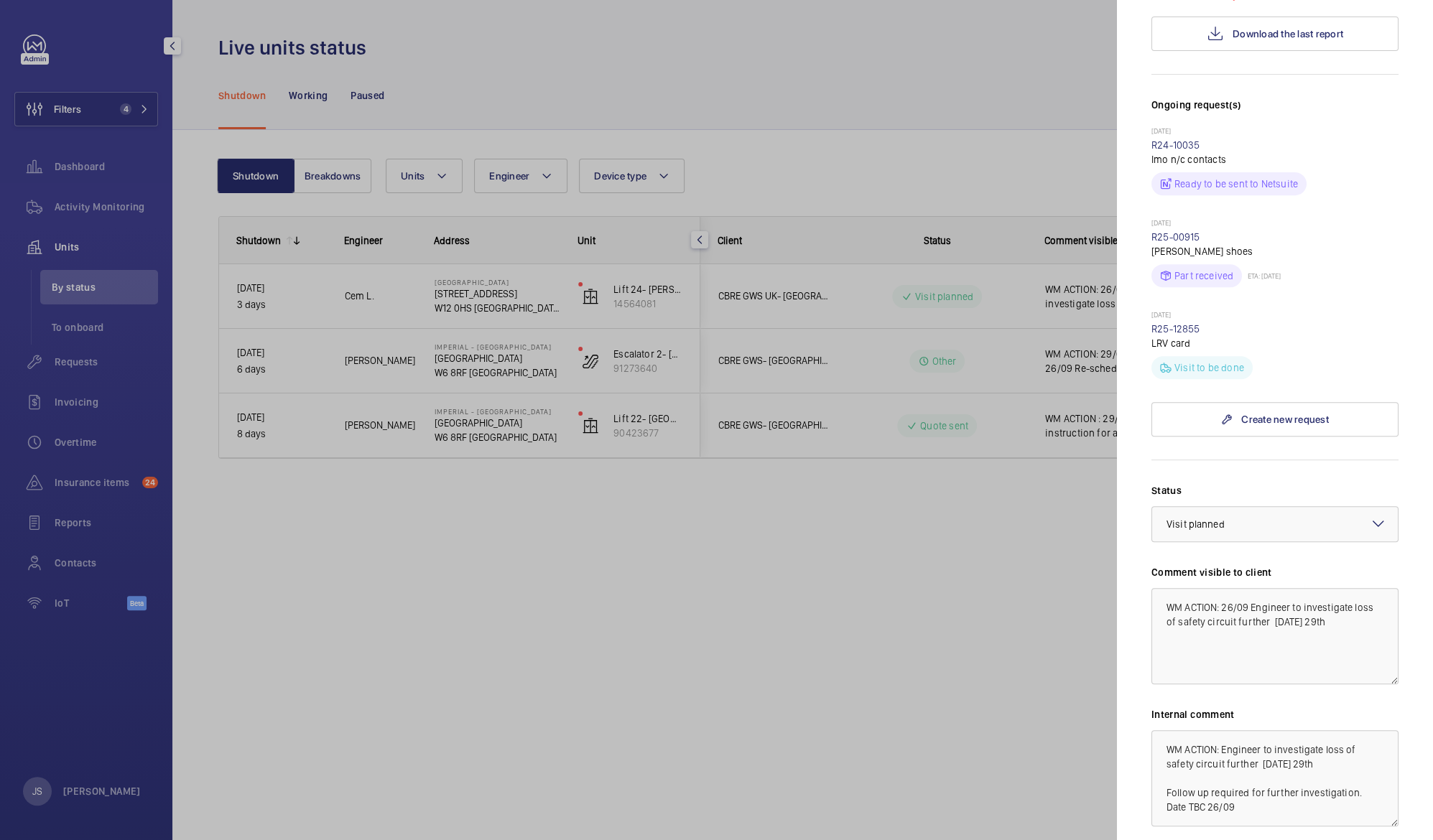
scroll to position [376, 0]
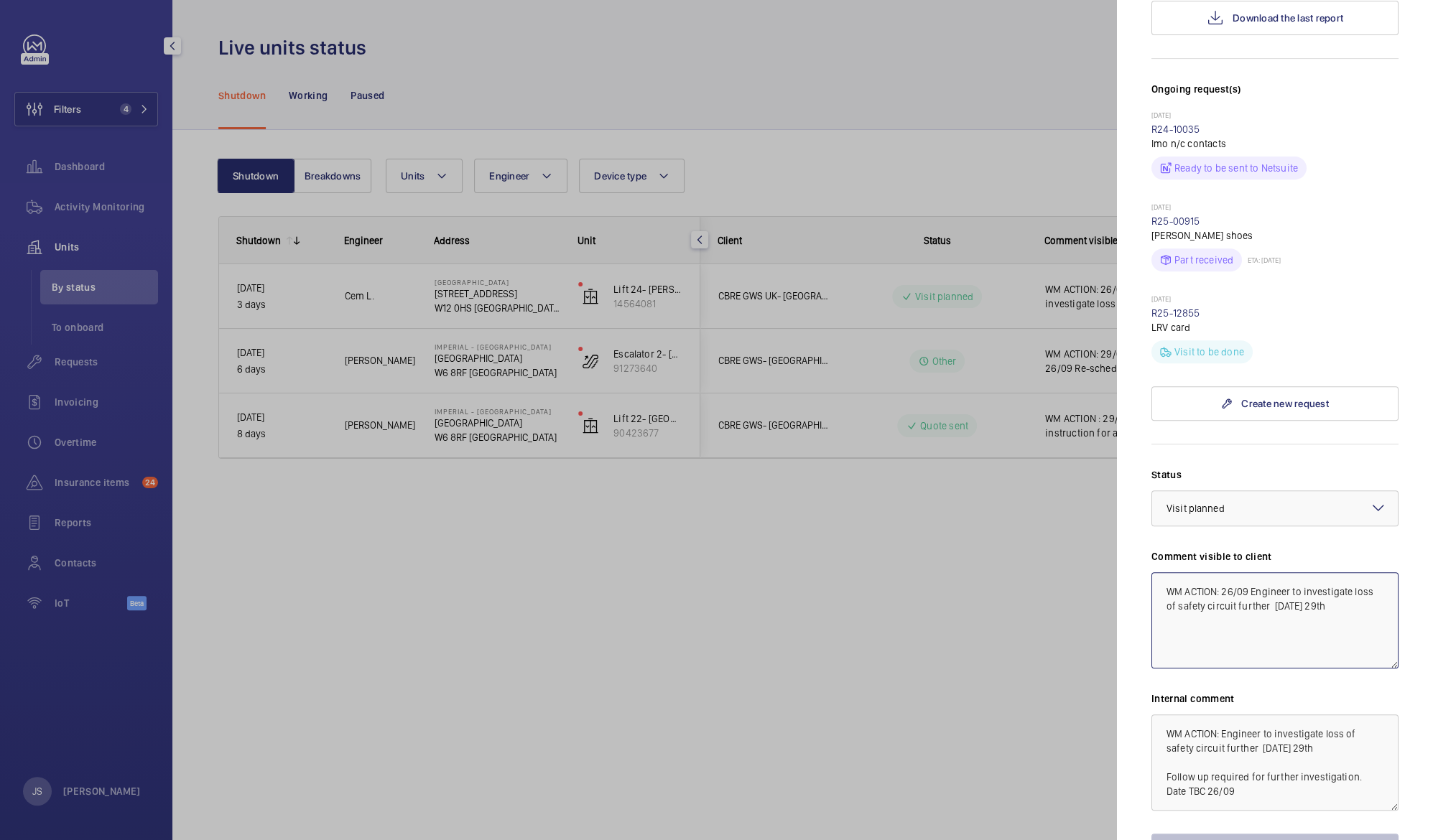
click at [1223, 572] on textarea "WM ACTION: 26/09 Engineer to investigate loss of safety circuit further [DATE] …" at bounding box center [1275, 620] width 248 height 96
click at [1227, 572] on textarea "WM ACTION: 26/09 Engineer to investigate loss of safety circuit further on Mond…" at bounding box center [1275, 620] width 248 height 96
click at [1258, 580] on textarea "WM ACTION: 29/09 Scheduled Tech visit for 30/09 to truobleshoo. 26/09 Engineer …" at bounding box center [1275, 620] width 248 height 96
click at [1217, 579] on textarea "WM ACTION: 29/09 Scheduled Tech visit for 30/09 to truobleshoot. 26/09 Engineer…" at bounding box center [1275, 620] width 248 height 96
click at [1251, 572] on textarea "WM ACTION: 29/09 Scheduled Tech visit for 30/09 to troubleshoot. 26/09 Engineer…" at bounding box center [1275, 620] width 248 height 96
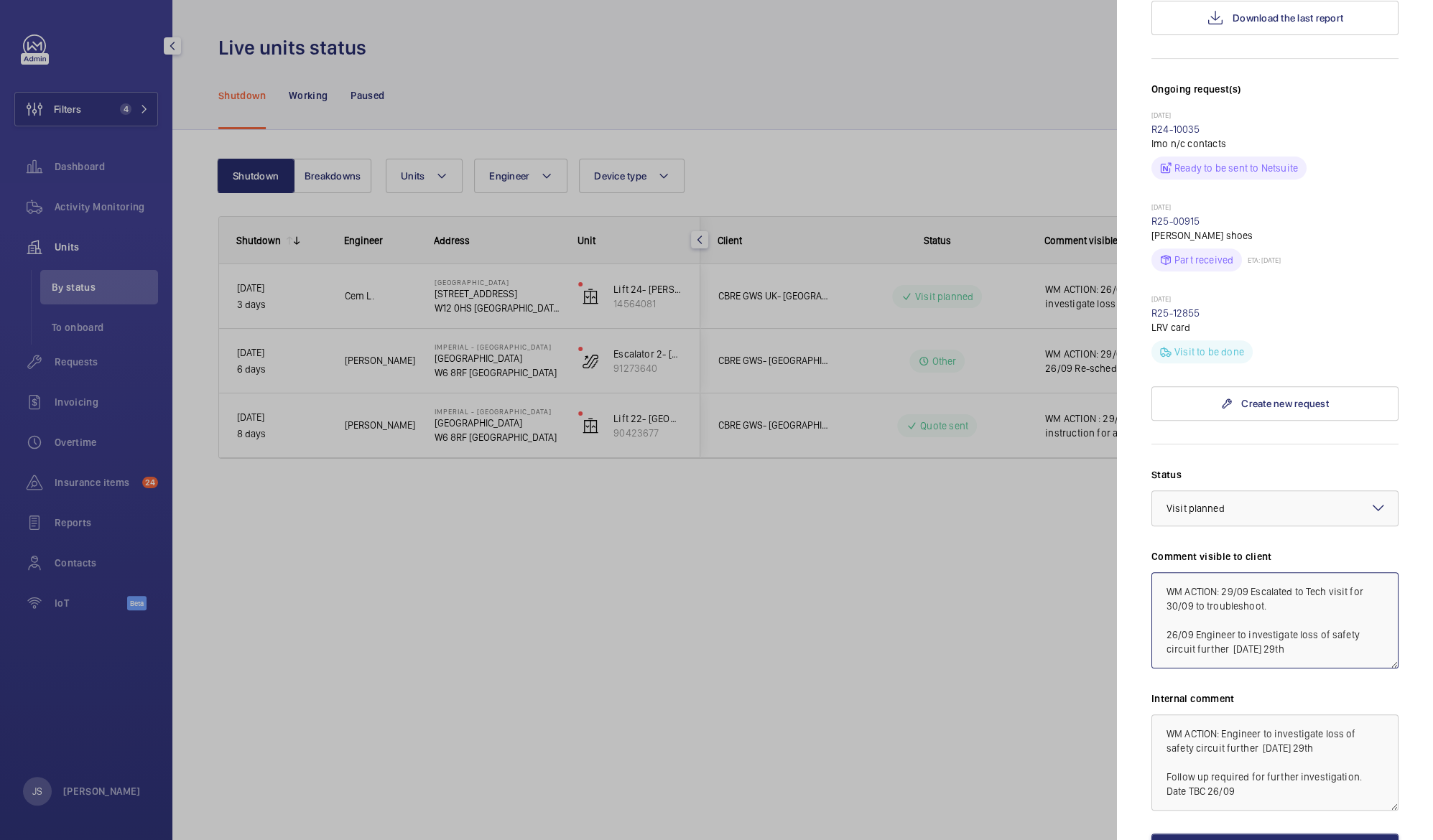
click at [1349, 572] on textarea "WM ACTION: 29/09 Escalated to Tech visit for 30/09 to troubleshoot. 26/09 Engin…" at bounding box center [1275, 620] width 248 height 96
click at [1260, 577] on textarea "WM ACTION: 29/09 Escalated to Tech visit on 30/09 to troubleshoot. 26/09 Engine…" at bounding box center [1275, 620] width 248 height 96
type textarea "WM ACTION: 29/09 Escalated to Tech visit on 30/09 to troubleshoot. 26/09 Engine…"
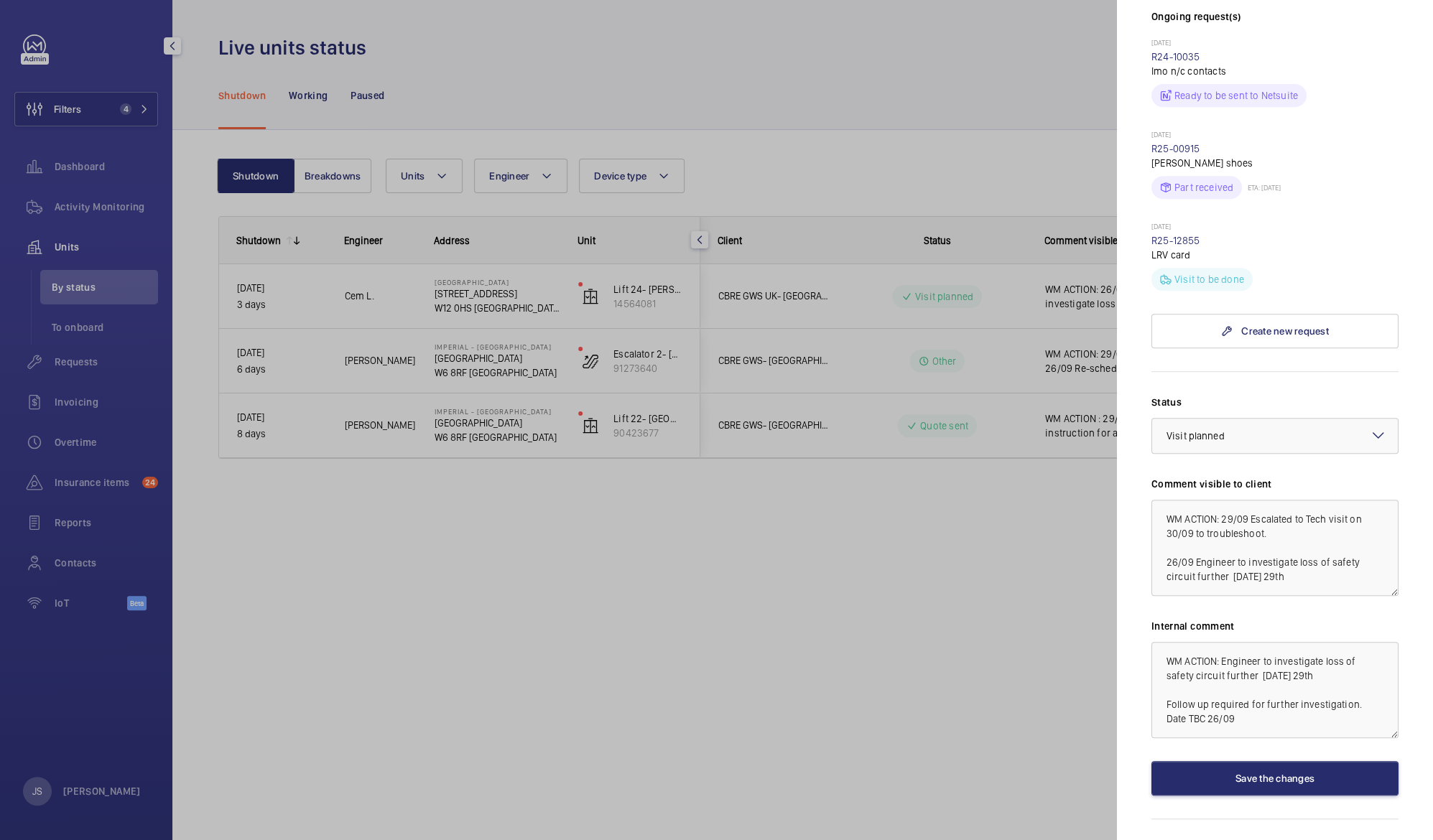
scroll to position [473, 0]
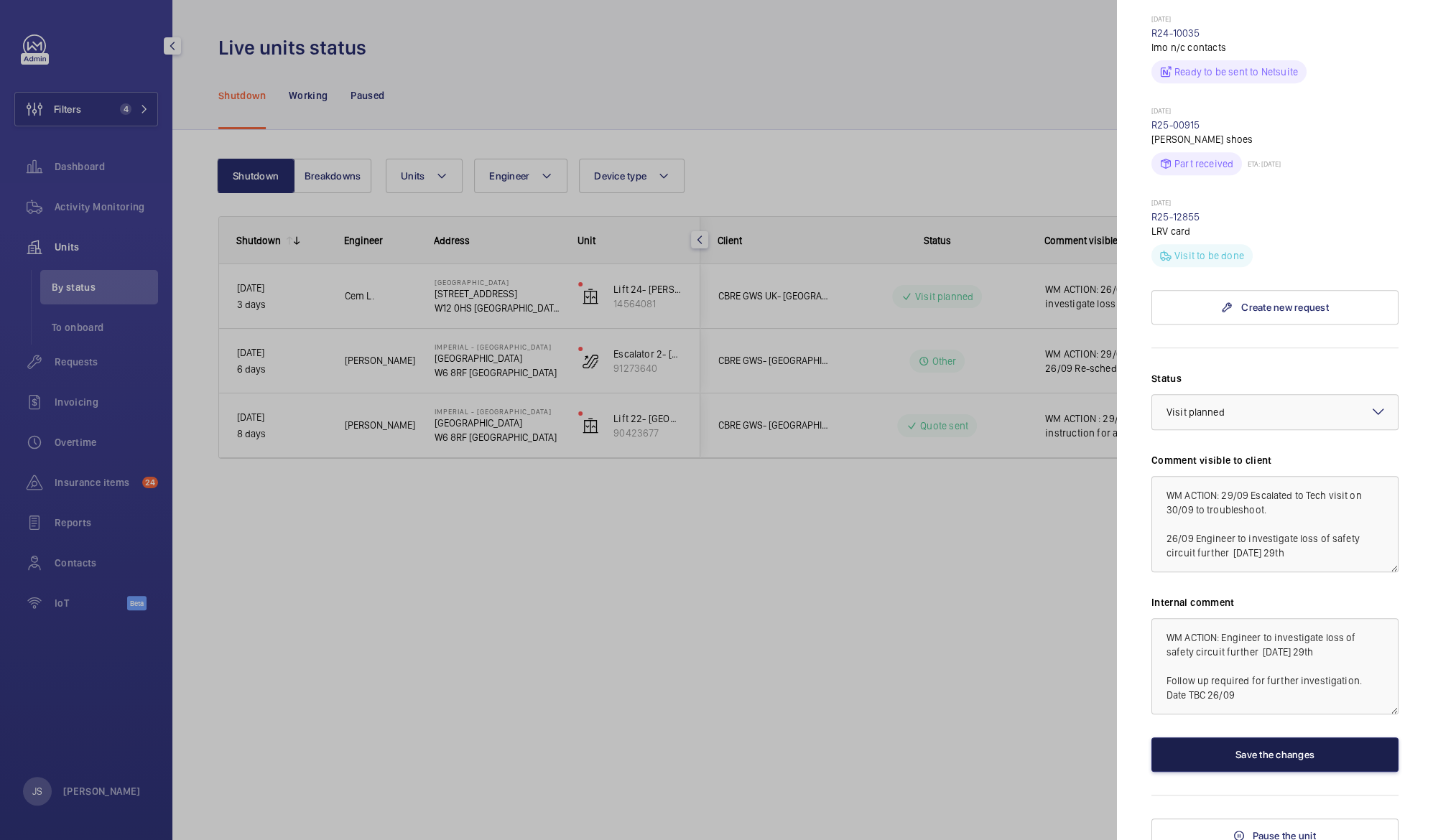
click at [1258, 738] on button "Save the changes" at bounding box center [1275, 754] width 248 height 34
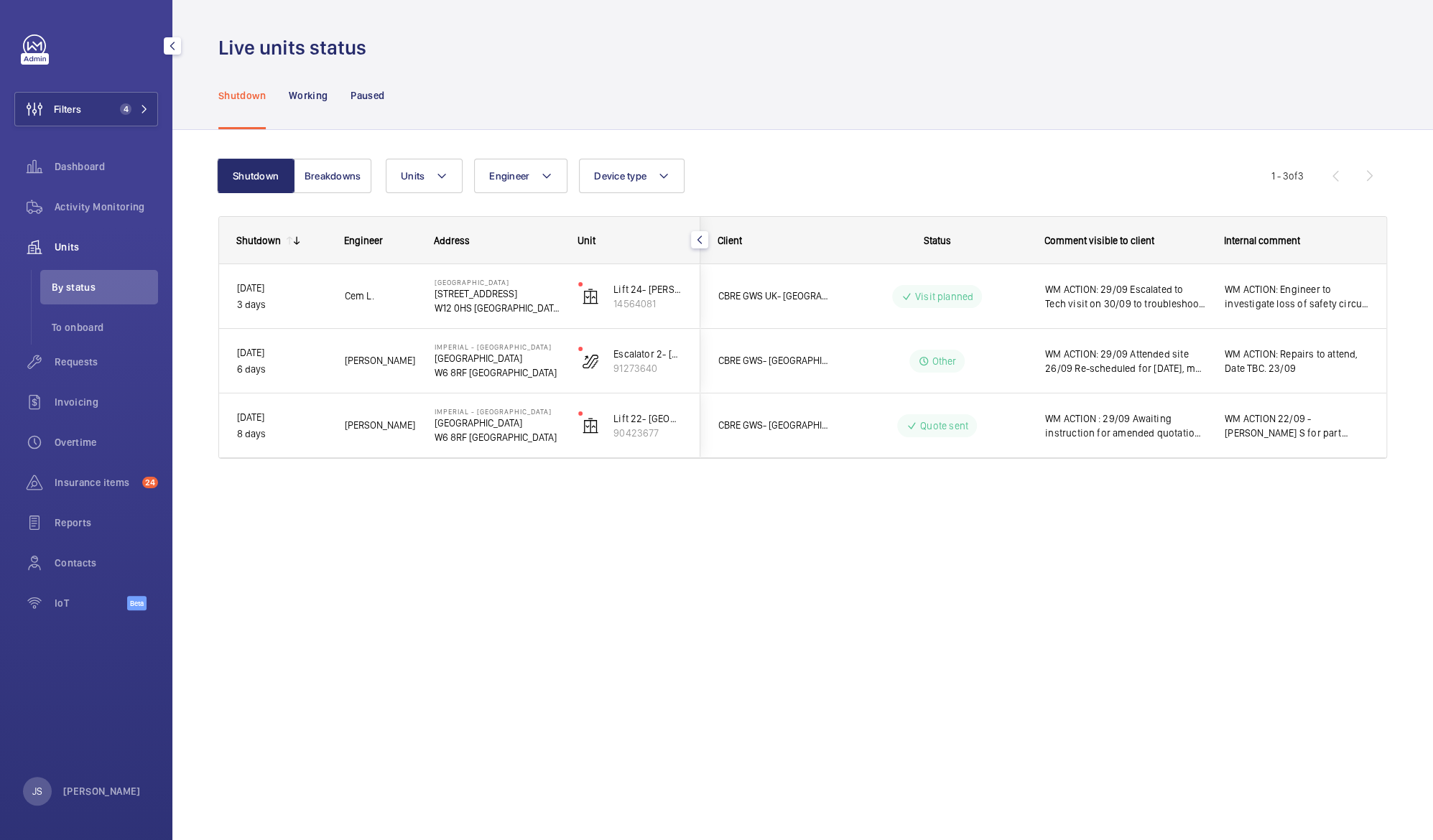
click at [1160, 242] on div "Comment visible to client" at bounding box center [1125, 240] width 162 height 11
